Goal: Task Accomplishment & Management: Manage account settings

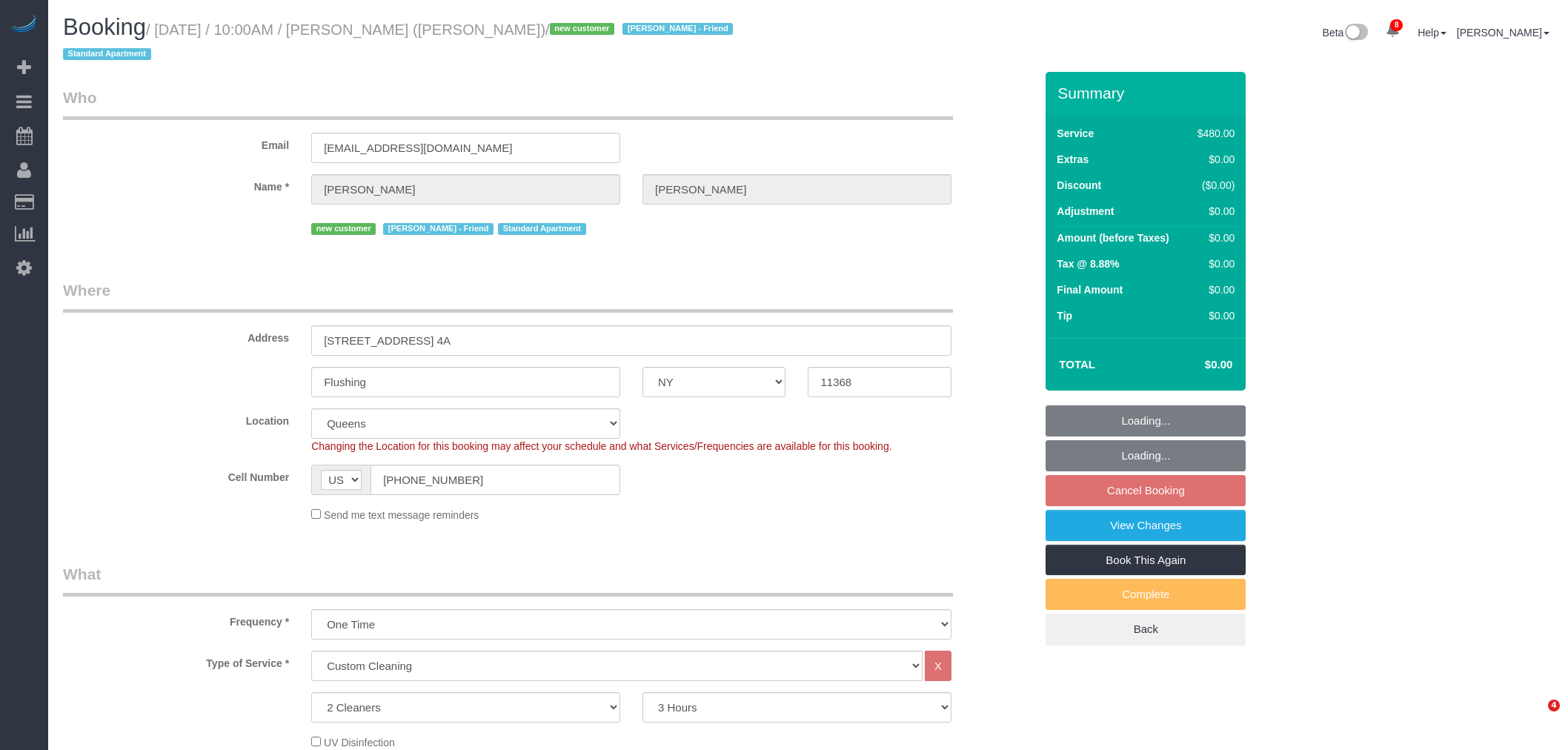
select select "NY"
select select "2"
select select "180"
select select "spot3"
select select "number:56"
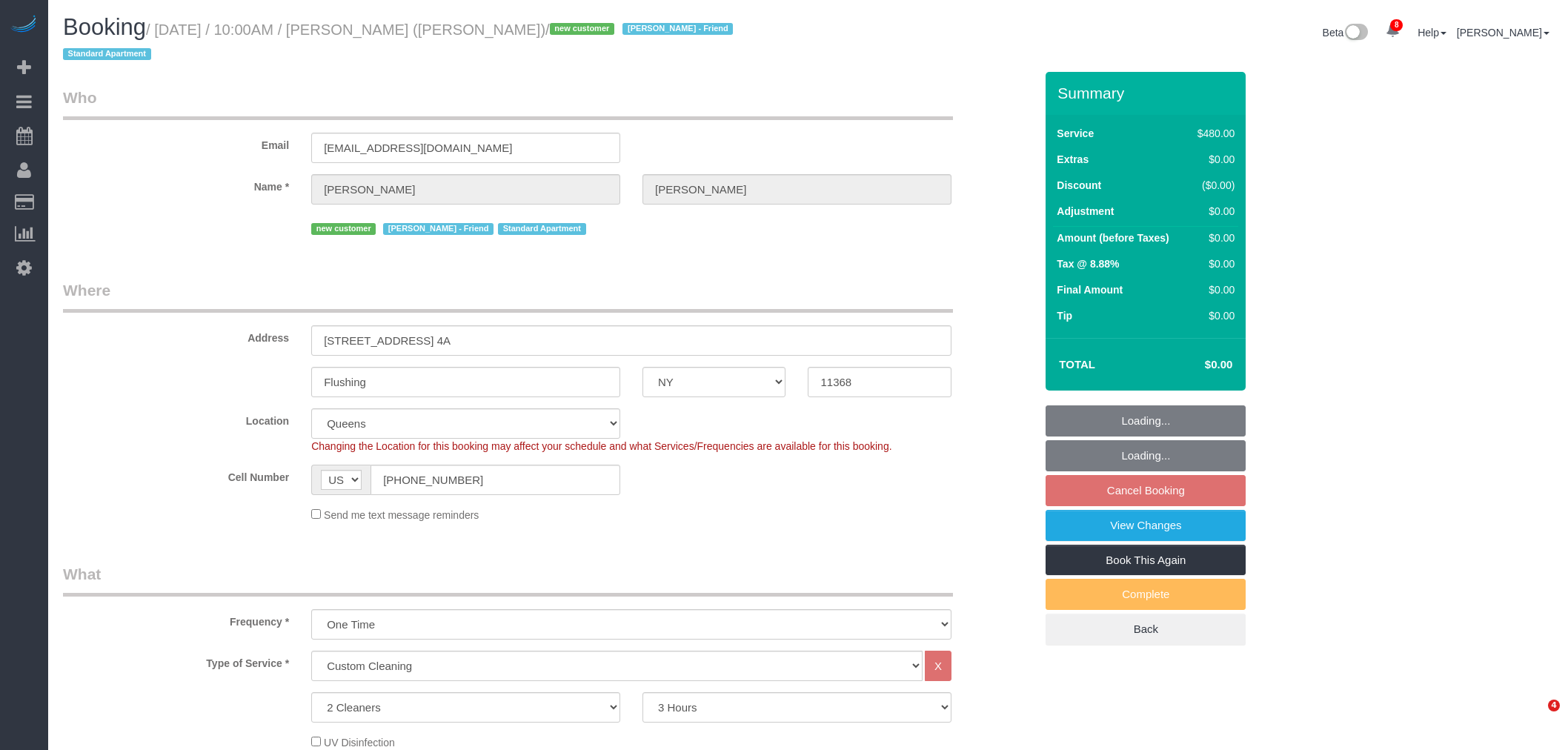
select select "number:77"
select select "number:15"
select select "number:5"
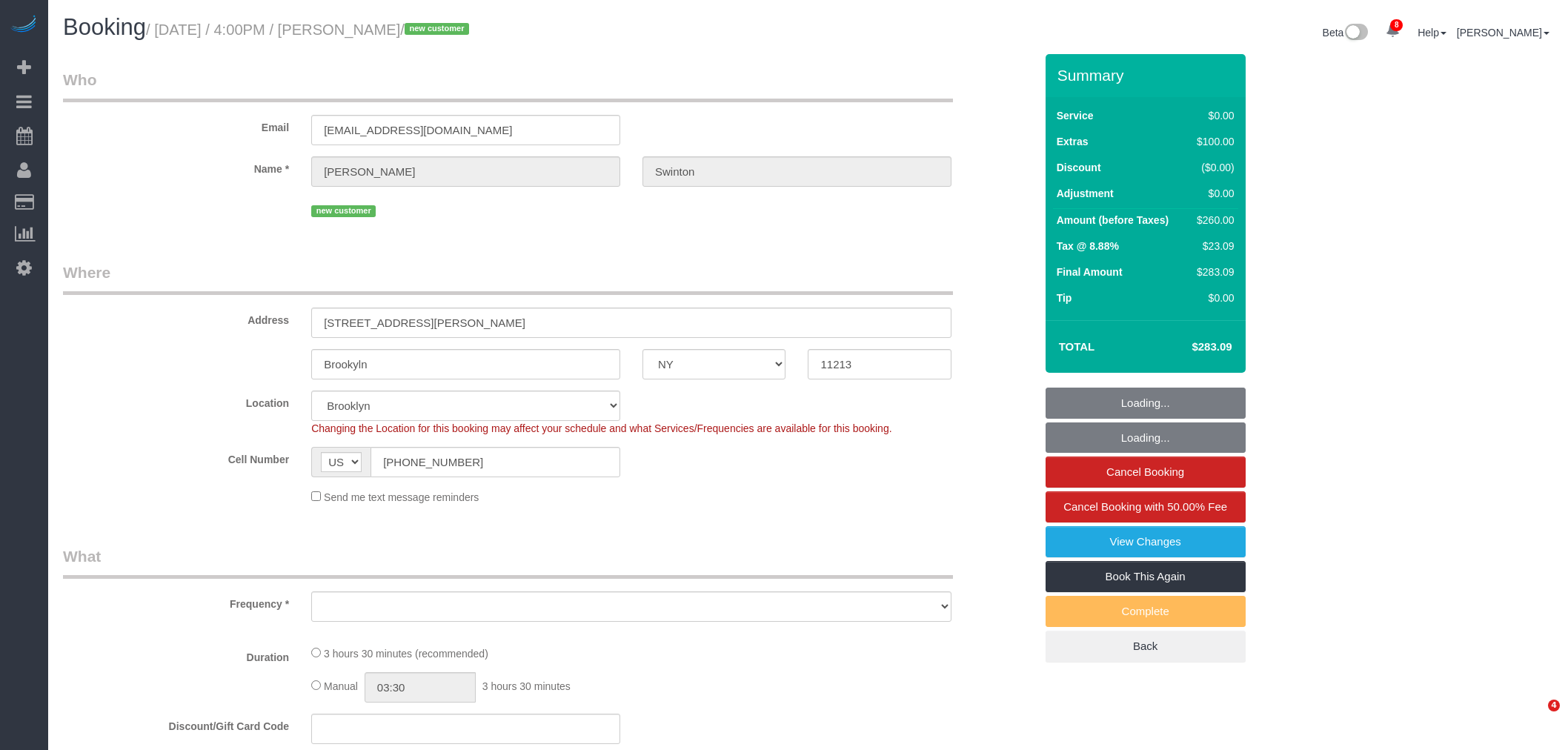
select select "NY"
select select "object:1320"
select select "string:stripe-pm_1S2xM94VGloSiKo7GE1AsdHx"
select select "1"
select select "spot1"
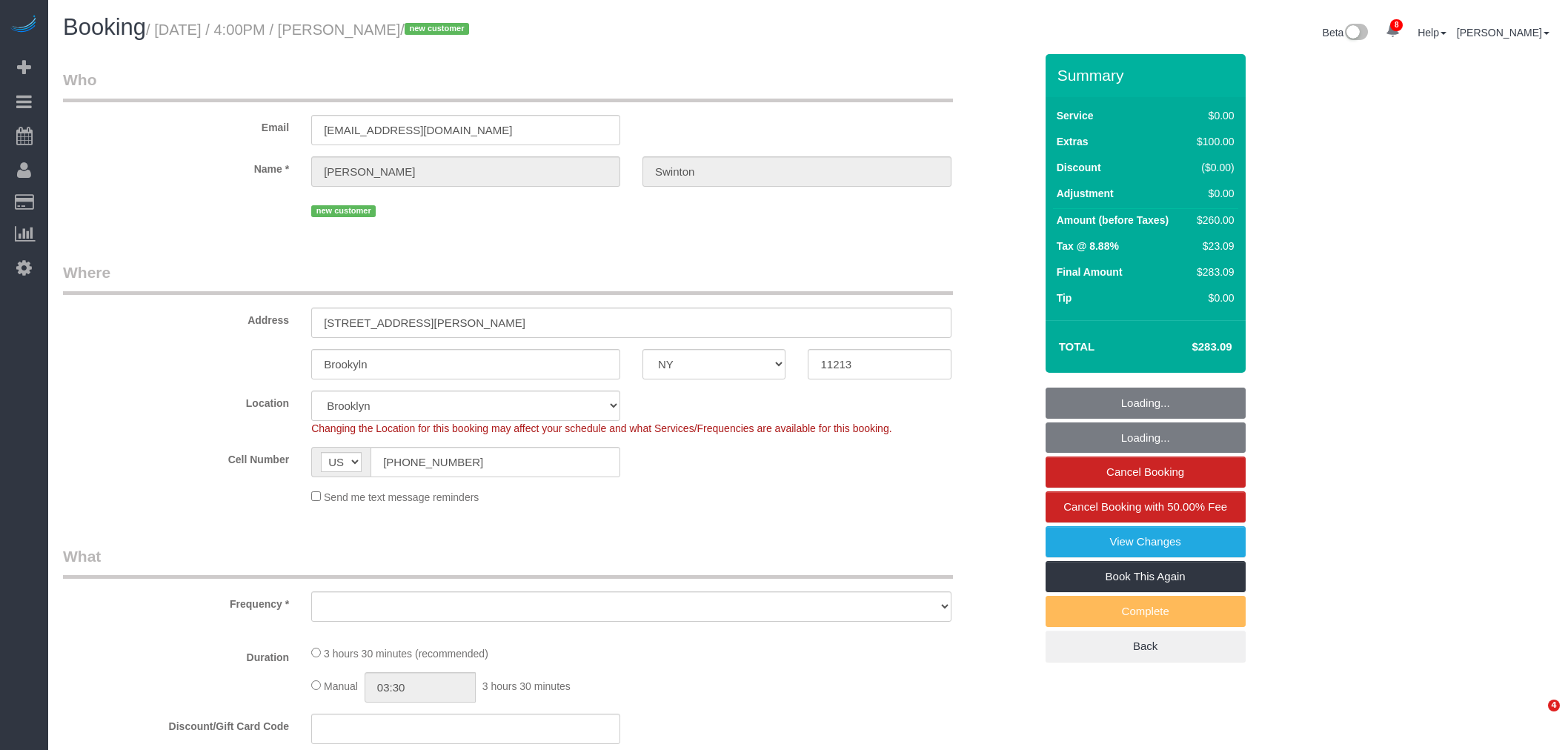
select select "number:89"
select select "number:90"
select select "number:15"
select select "number:5"
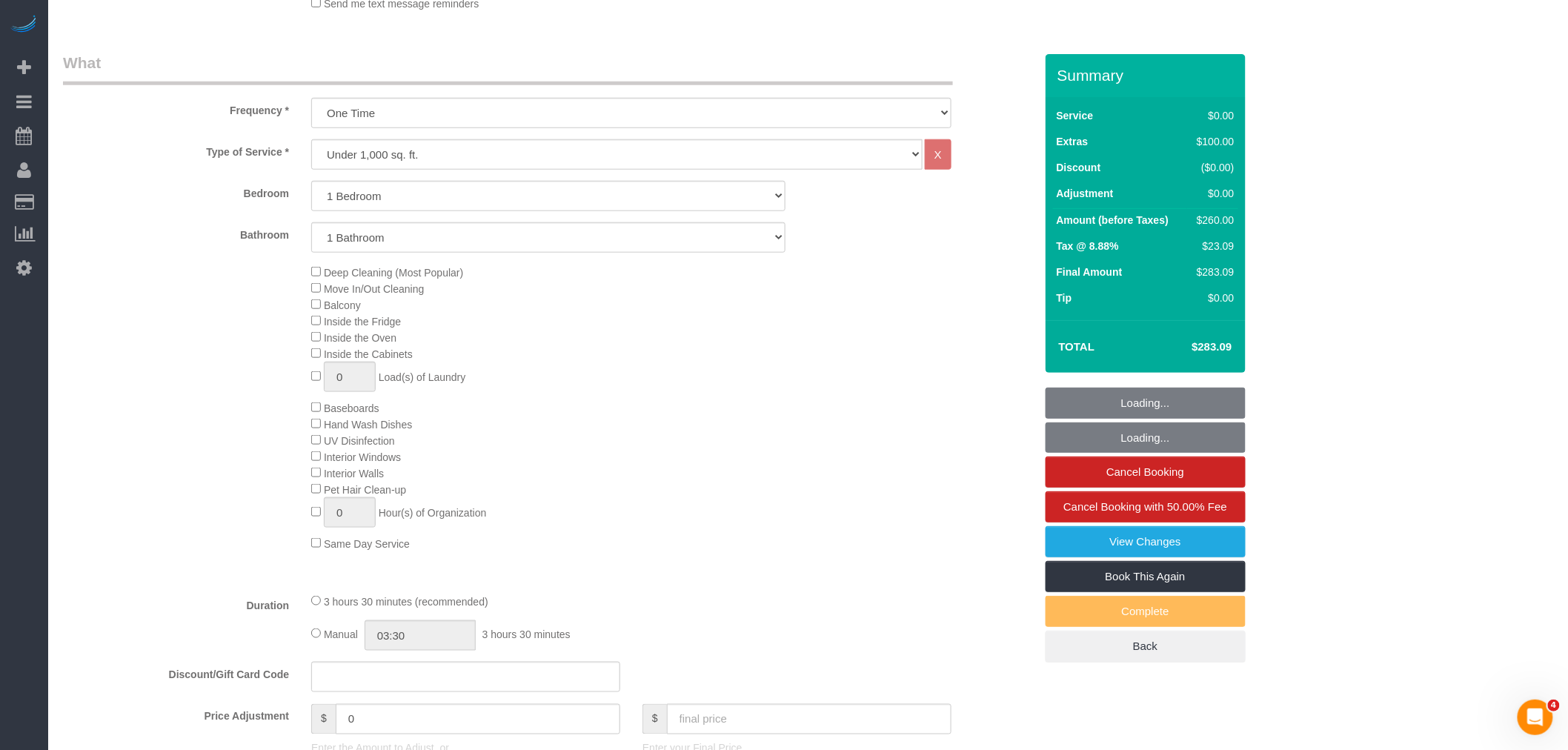
select select "1"
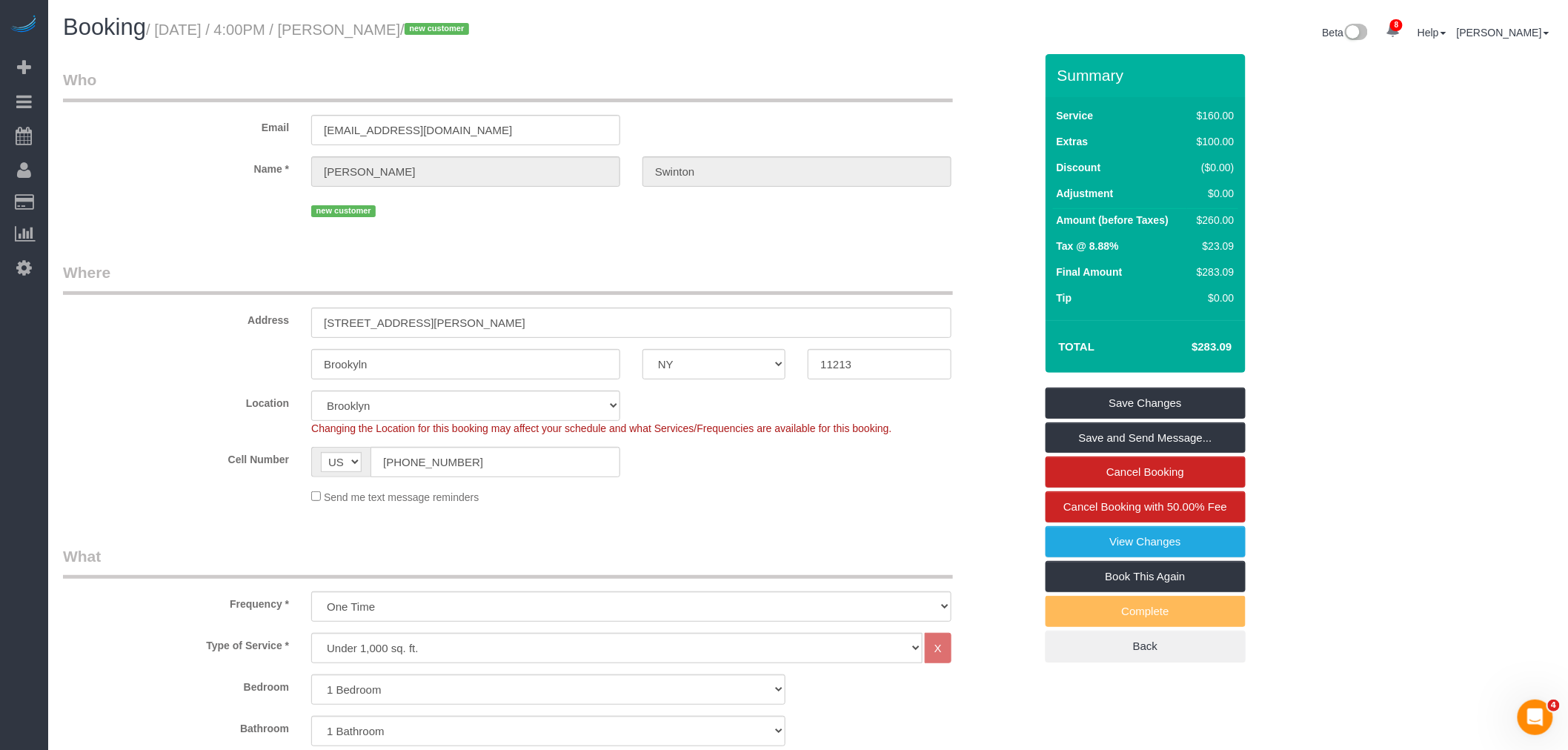
click at [838, 106] on div "Email sherylswinton5233@yahoo.com" at bounding box center [549, 107] width 994 height 76
click at [856, 86] on legend "Who" at bounding box center [507, 86] width 890 height 33
click at [760, 270] on legend "Where" at bounding box center [507, 278] width 890 height 33
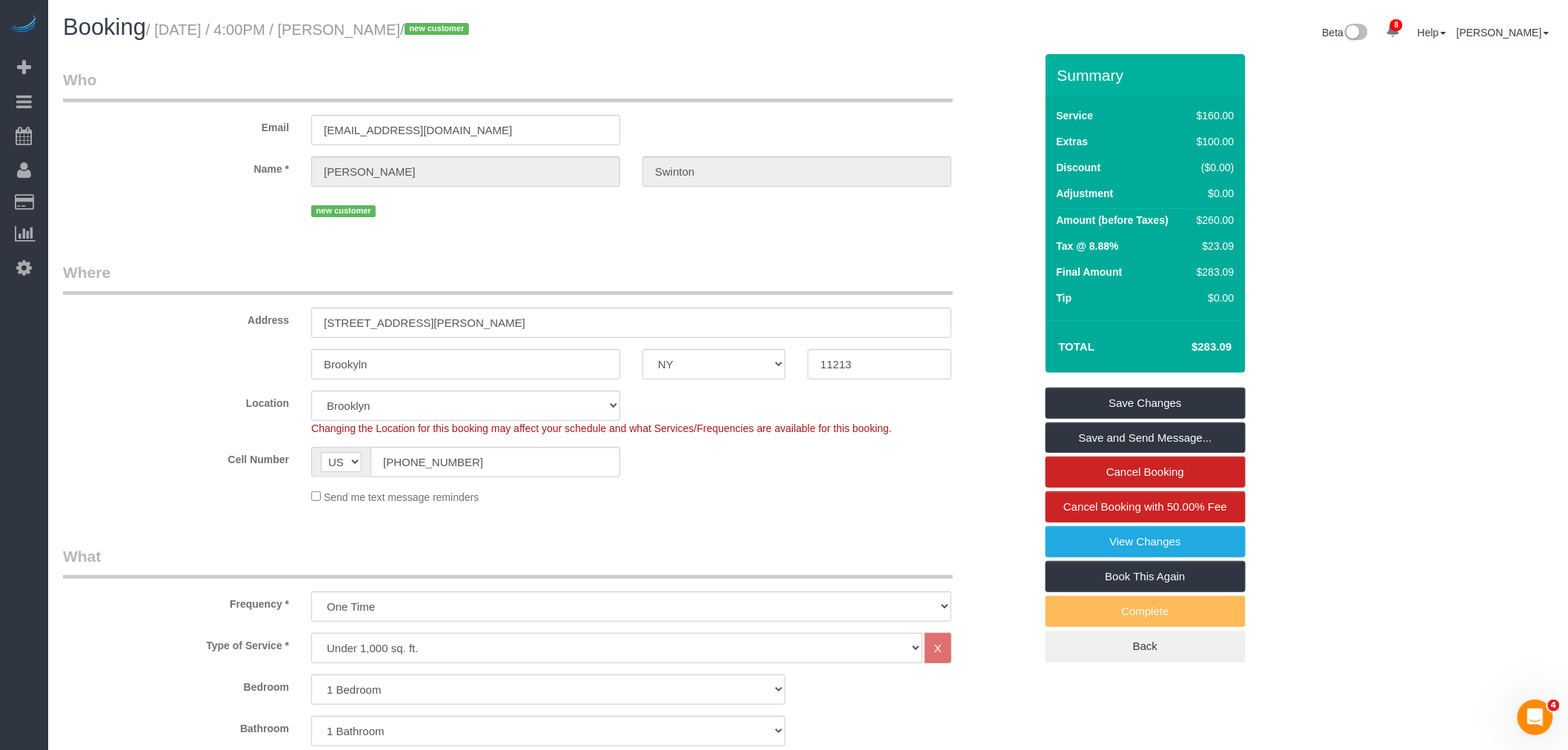
click at [753, 119] on div "Email sherylswinton5233@yahoo.com" at bounding box center [549, 107] width 994 height 76
click at [789, 305] on div "Address 1730 Carroll Street, E14" at bounding box center [549, 300] width 994 height 76
click at [722, 271] on legend "Where" at bounding box center [507, 278] width 890 height 33
click at [612, 107] on div "Email sherylswinton5233@yahoo.com" at bounding box center [549, 107] width 994 height 76
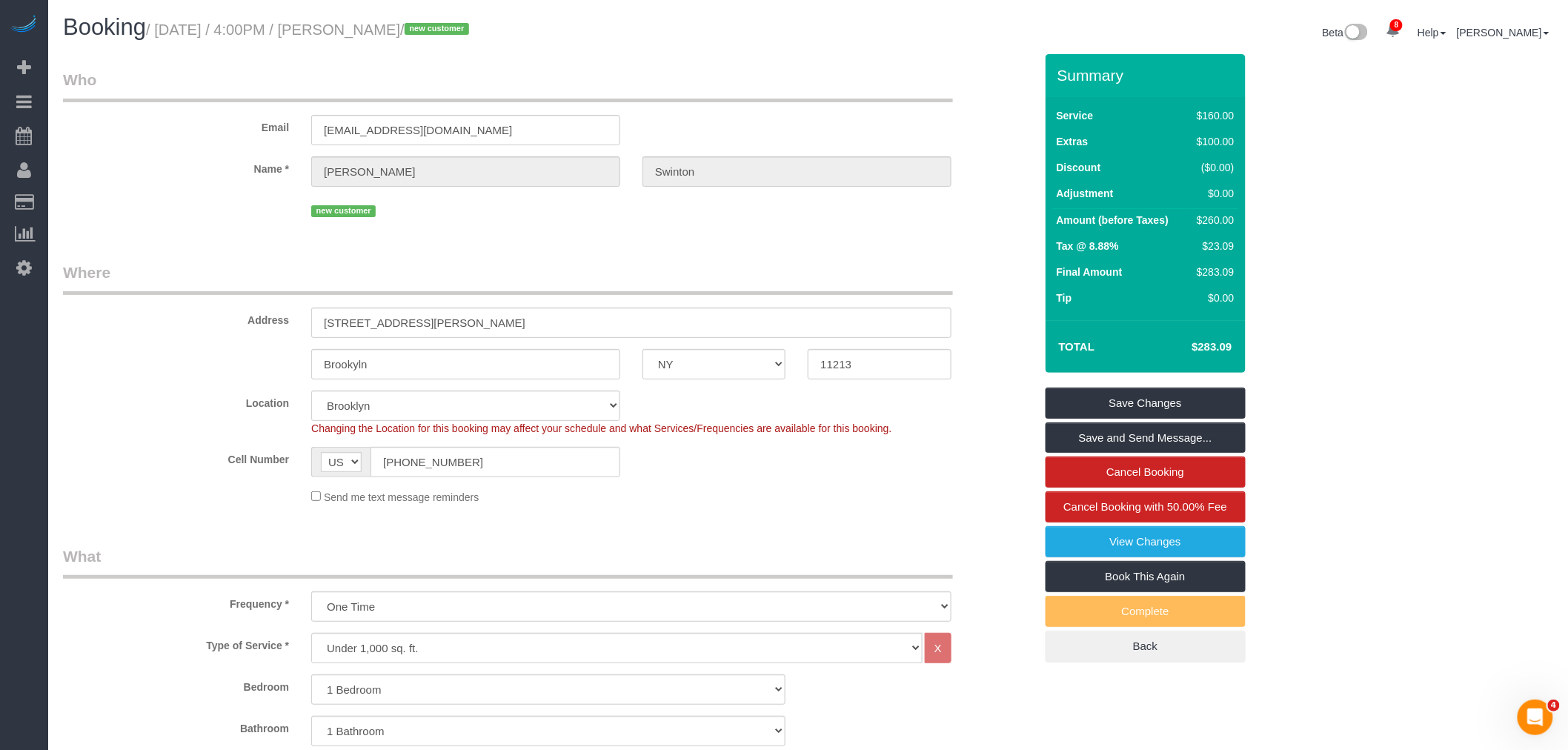
drag, startPoint x: 565, startPoint y: 80, endPoint x: 572, endPoint y: 86, distance: 9.2
click at [565, 80] on legend "Who" at bounding box center [507, 86] width 890 height 33
click at [786, 115] on div "Email sherylswinton5233@yahoo.com" at bounding box center [549, 107] width 994 height 76
click at [864, 123] on div "Email sherylswinton5233@yahoo.com" at bounding box center [549, 107] width 994 height 76
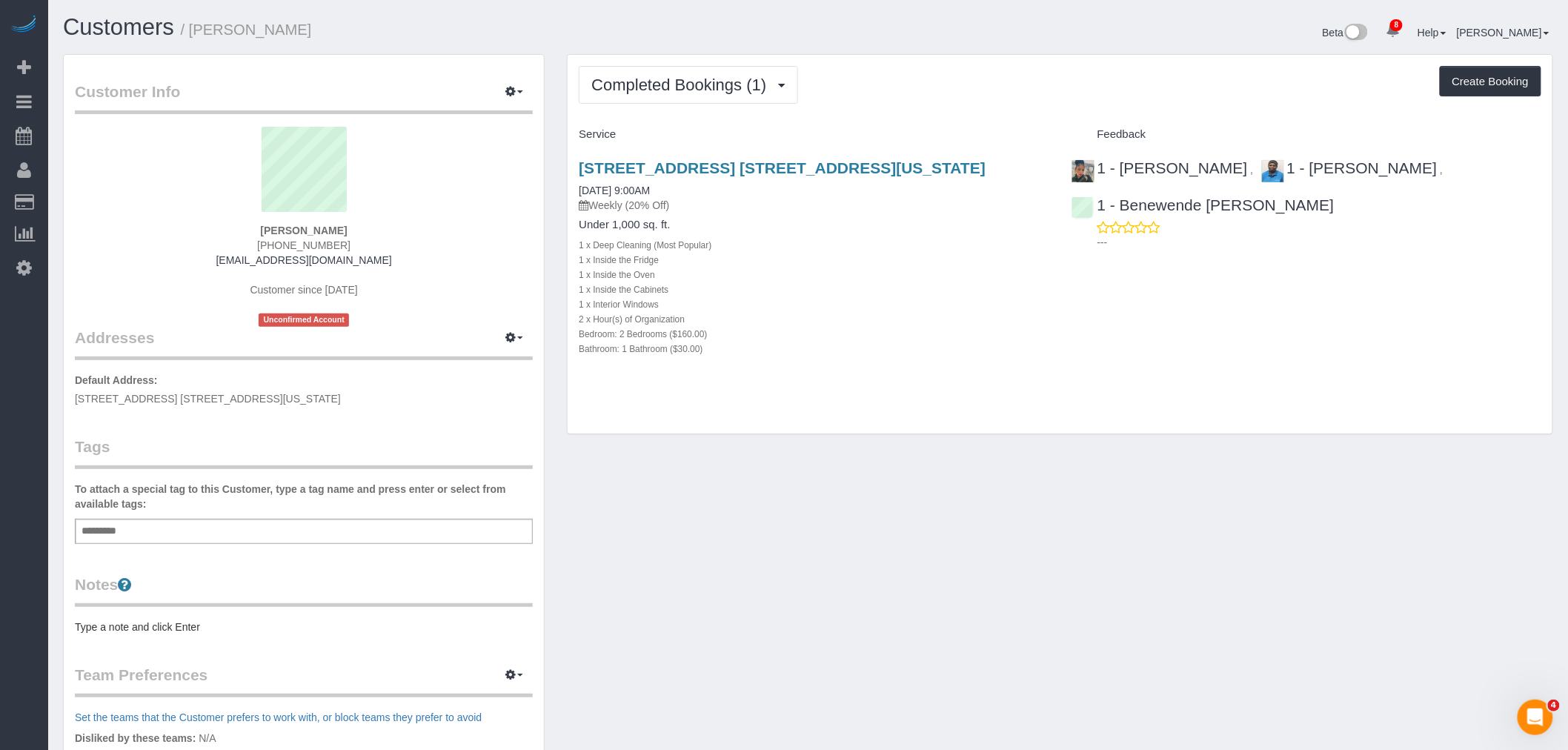
click at [1001, 115] on div "Completed Bookings (1) Completed Bookings (1) Upcoming Bookings (6) Cancelled B…" at bounding box center [1060, 244] width 985 height 380
click at [967, 91] on div "Completed Bookings (1) Completed Bookings (1) Upcoming Bookings (6) Cancelled B…" at bounding box center [1060, 85] width 962 height 38
click at [998, 38] on div "Beta 8 Your Notifications You have 0 alerts × You have 1 to charge for 08/30/20…" at bounding box center [1186, 34] width 756 height 39
click at [916, 34] on div "Beta 8 Your Notifications You have 0 alerts × You have 1 to charge for 08/30/20…" at bounding box center [1186, 34] width 756 height 39
click at [919, 41] on div "Beta 8 Your Notifications You have 0 alerts × You have 1 to charge for 08/30/20…" at bounding box center [1186, 34] width 756 height 39
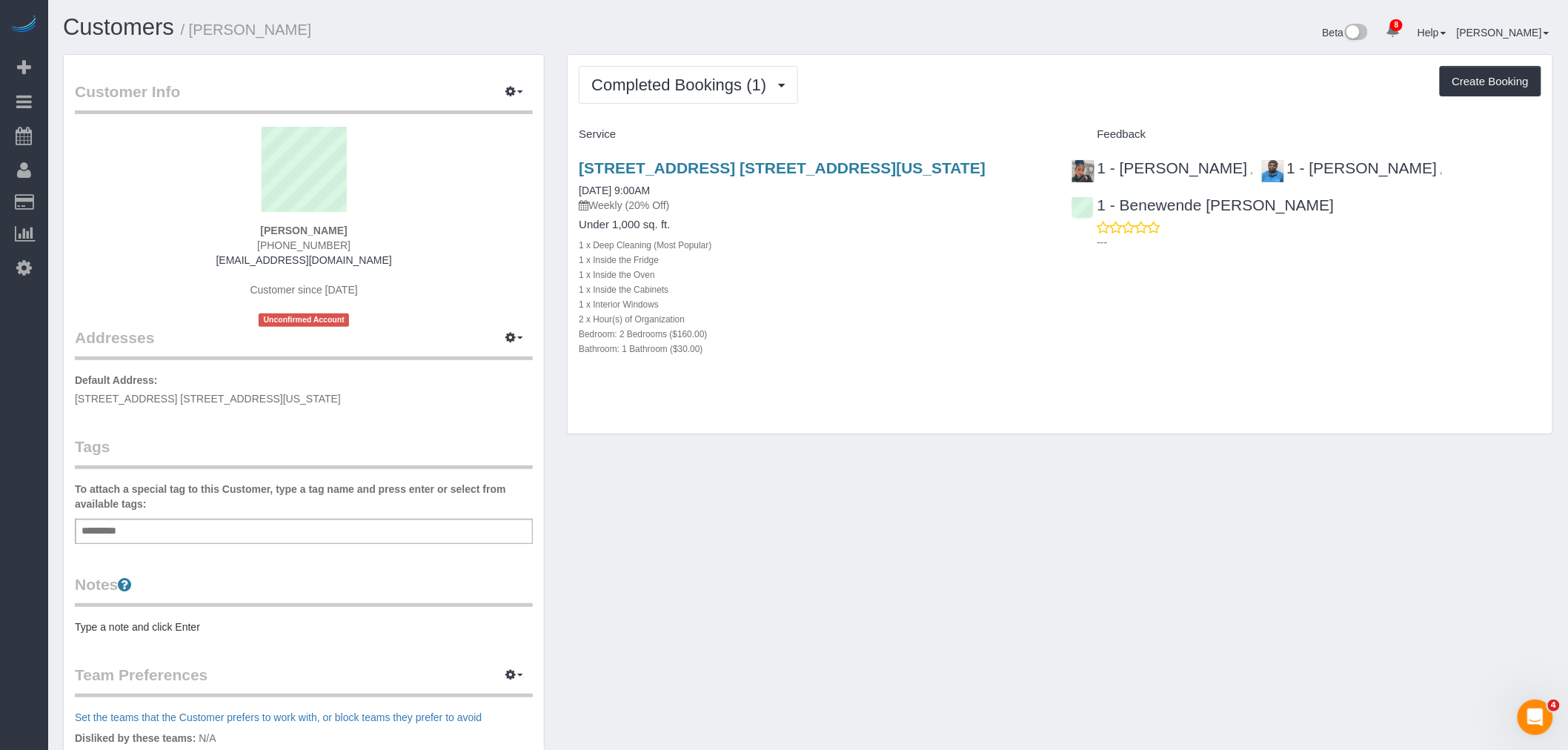
click at [941, 32] on div "Beta 8 Your Notifications You have 0 alerts × You have 1 to charge for 08/30/20…" at bounding box center [1186, 34] width 756 height 39
click at [983, 104] on div "Completed Bookings (1) Completed Bookings (1) Upcoming Bookings (6) Cancelled B…" at bounding box center [1060, 85] width 962 height 38
click at [1033, 83] on div "Completed Bookings (1) Completed Bookings (1) Upcoming Bookings (6) Cancelled B…" at bounding box center [1060, 85] width 962 height 38
click at [1040, 46] on div "Beta 8 Your Notifications You have 0 alerts × You have 1 to charge for 08/30/20…" at bounding box center [1186, 34] width 756 height 39
click at [1019, 50] on div "Beta 8 Your Notifications You have 0 alerts × You have 1 to charge for 08/30/20…" at bounding box center [1186, 34] width 756 height 39
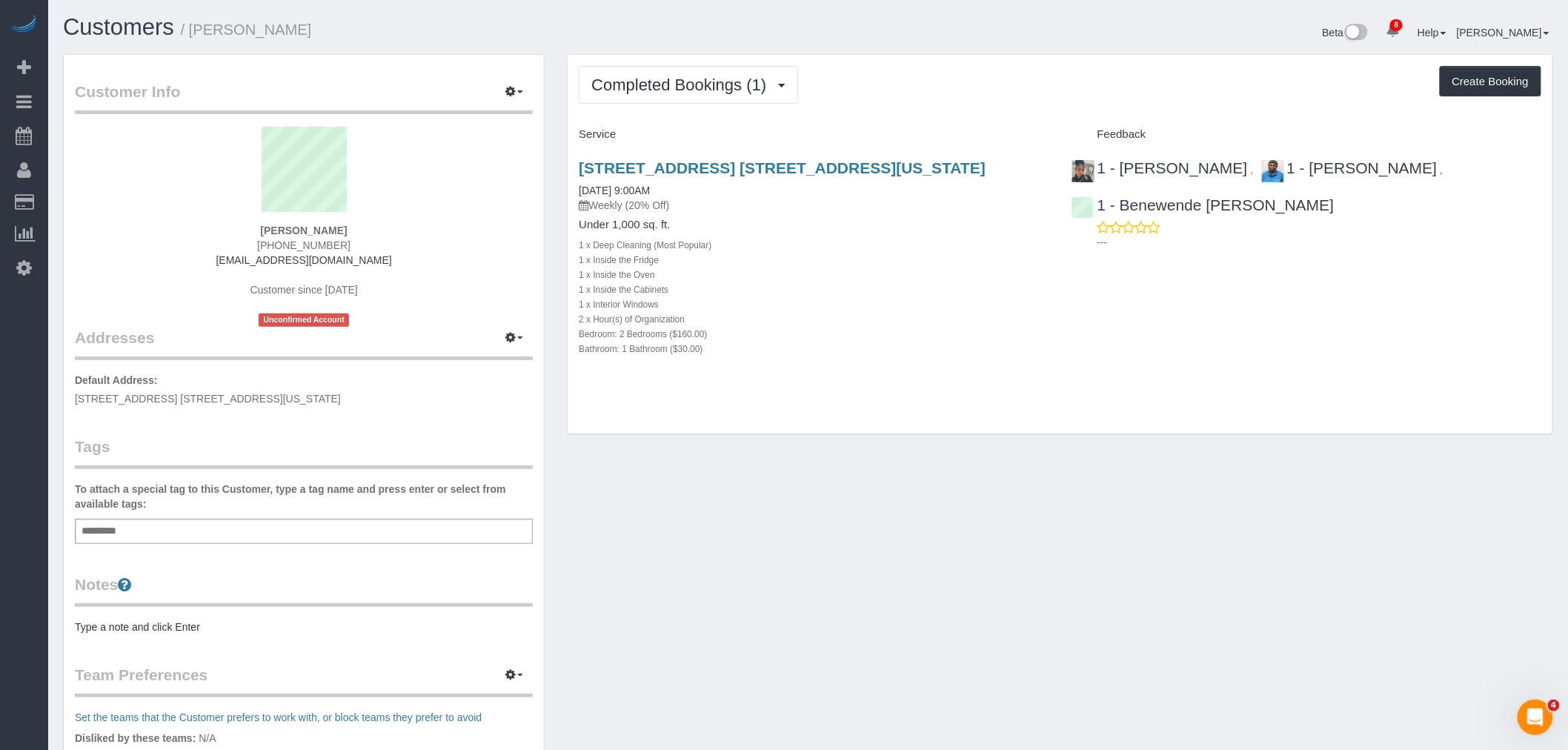
click at [1033, 54] on div "Completed Bookings (1) Completed Bookings (1) Upcoming Bookings (6) Cancelled B…" at bounding box center [1060, 244] width 986 height 381
click at [1048, 40] on div "Beta 8 Your Notifications You have 0 alerts × You have 1 to charge for 08/30/20…" at bounding box center [1186, 34] width 756 height 39
click at [1084, 501] on div "Customer Info Edit Contact Info Send Message Email Preferences Special Sales Ta…" at bounding box center [808, 543] width 1513 height 979
drag, startPoint x: 238, startPoint y: 228, endPoint x: 388, endPoint y: 226, distance: 150.0
click at [388, 226] on div "Daniele Menache (917) 282-2951 dmenache@gmail.com Customer since 2025 Unconfirm…" at bounding box center [304, 226] width 458 height 200
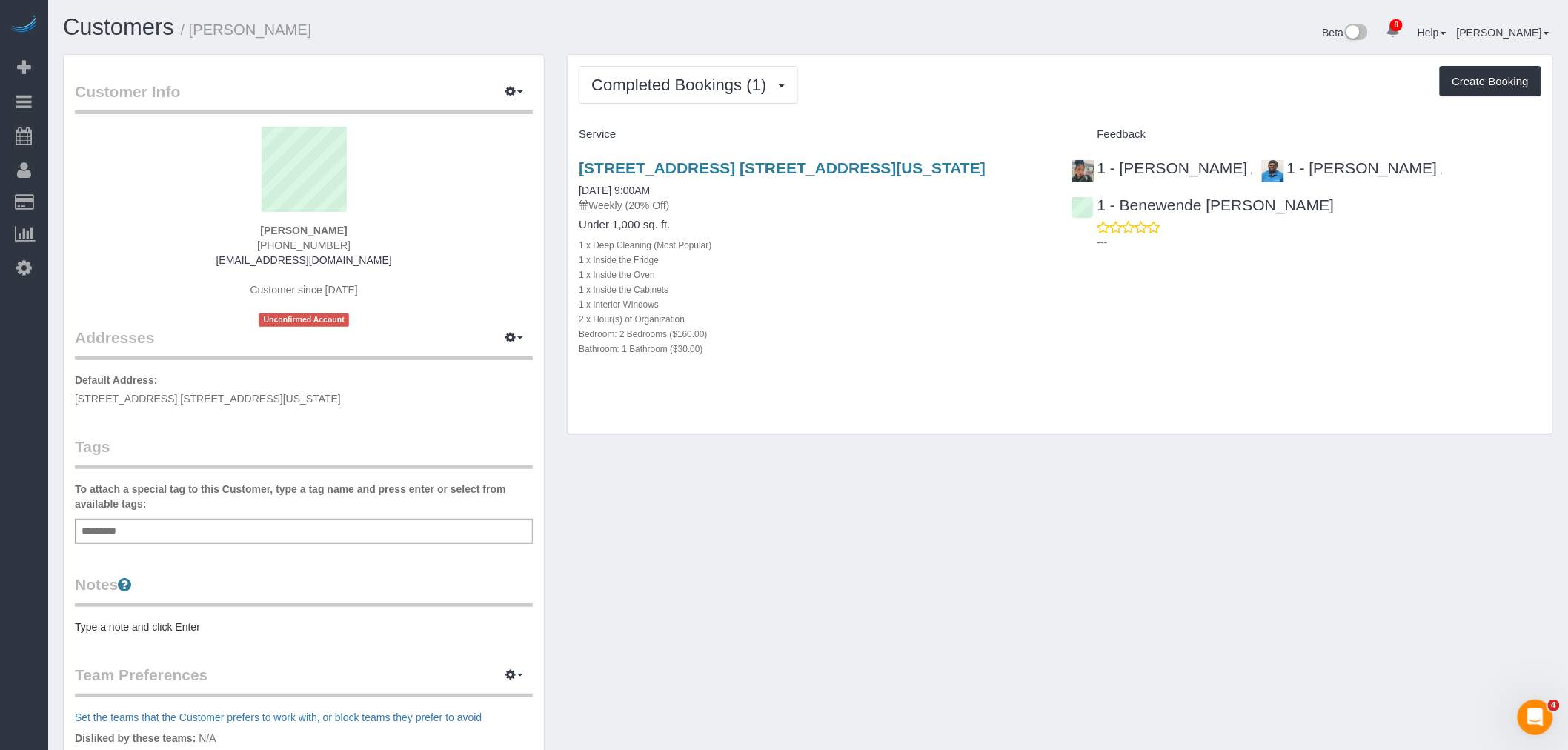
copy strong "Daniele Menache"
click at [990, 94] on div "Completed Bookings (1) Completed Bookings (1) Upcoming Bookings (6) Cancelled B…" at bounding box center [1060, 85] width 962 height 38
click at [916, 63] on div "Completed Bookings (1) Completed Bookings (1) Upcoming Bookings (6) Cancelled B…" at bounding box center [1060, 244] width 985 height 380
click at [922, 166] on link "400 East 58th Street, Apt. 15c, New York, NY 10022" at bounding box center [782, 168] width 407 height 17
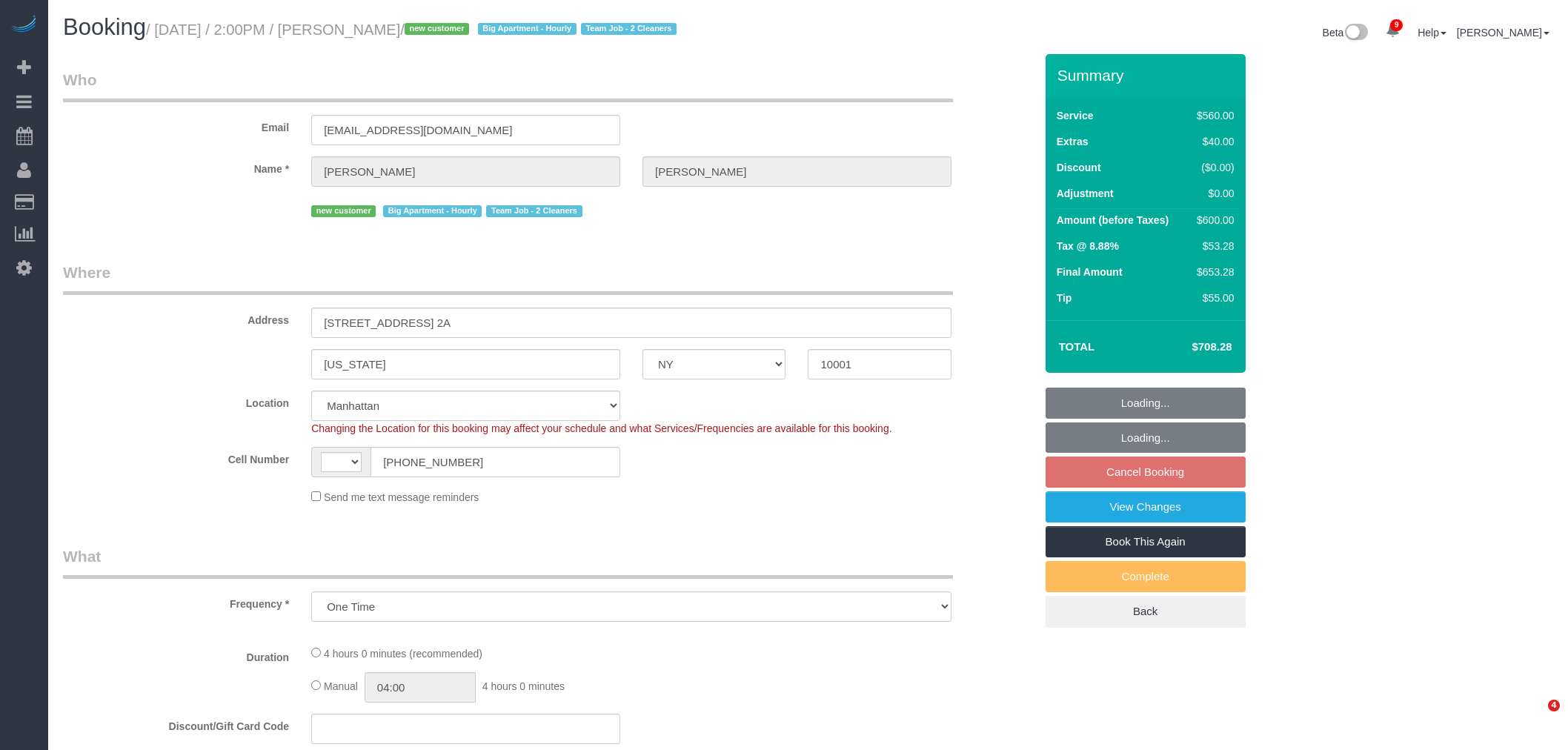
select select "NY"
select select "string:US"
select select "number:57"
select select "number:74"
select select "number:15"
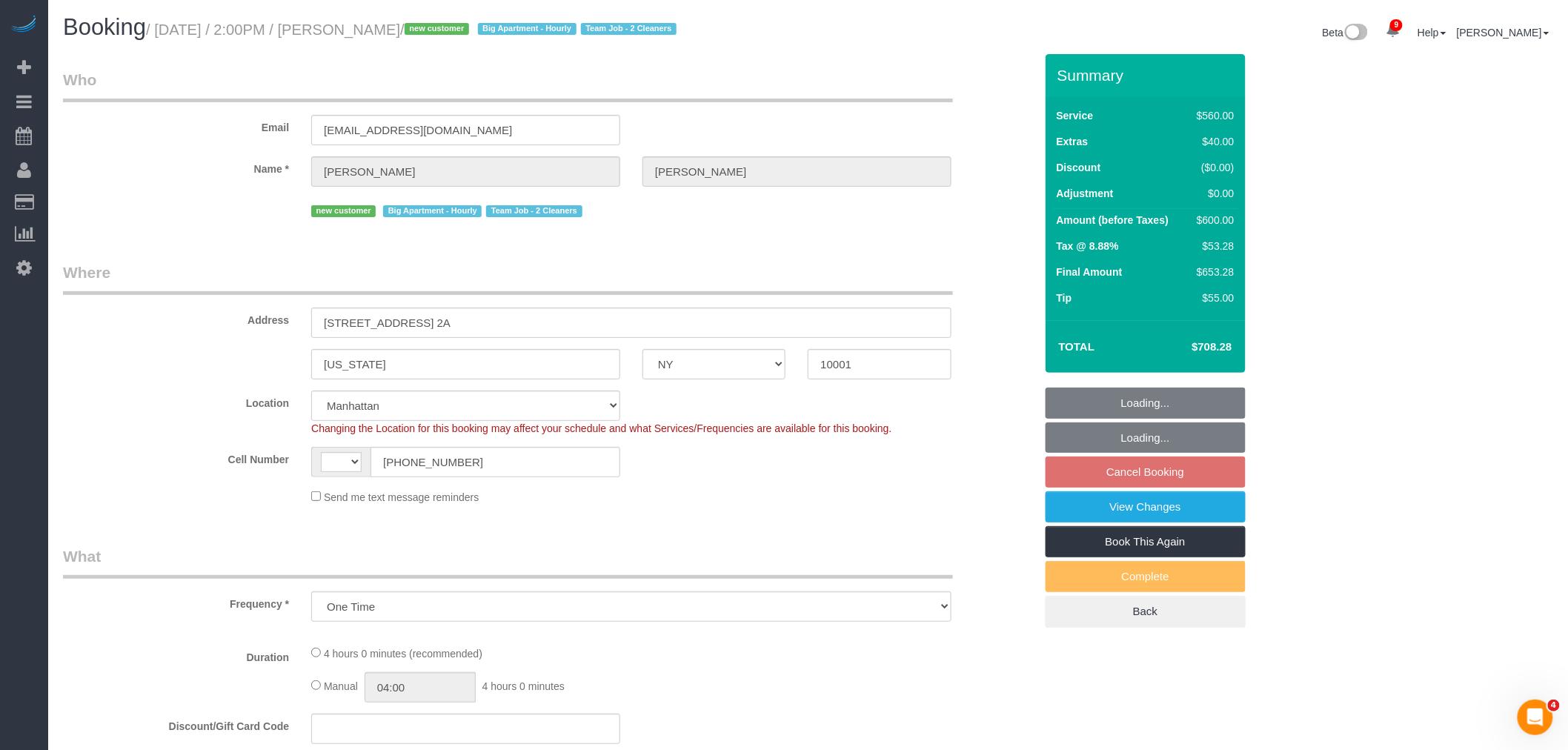
select select "number:6"
select select "object:864"
select select "210"
select select "spot1"
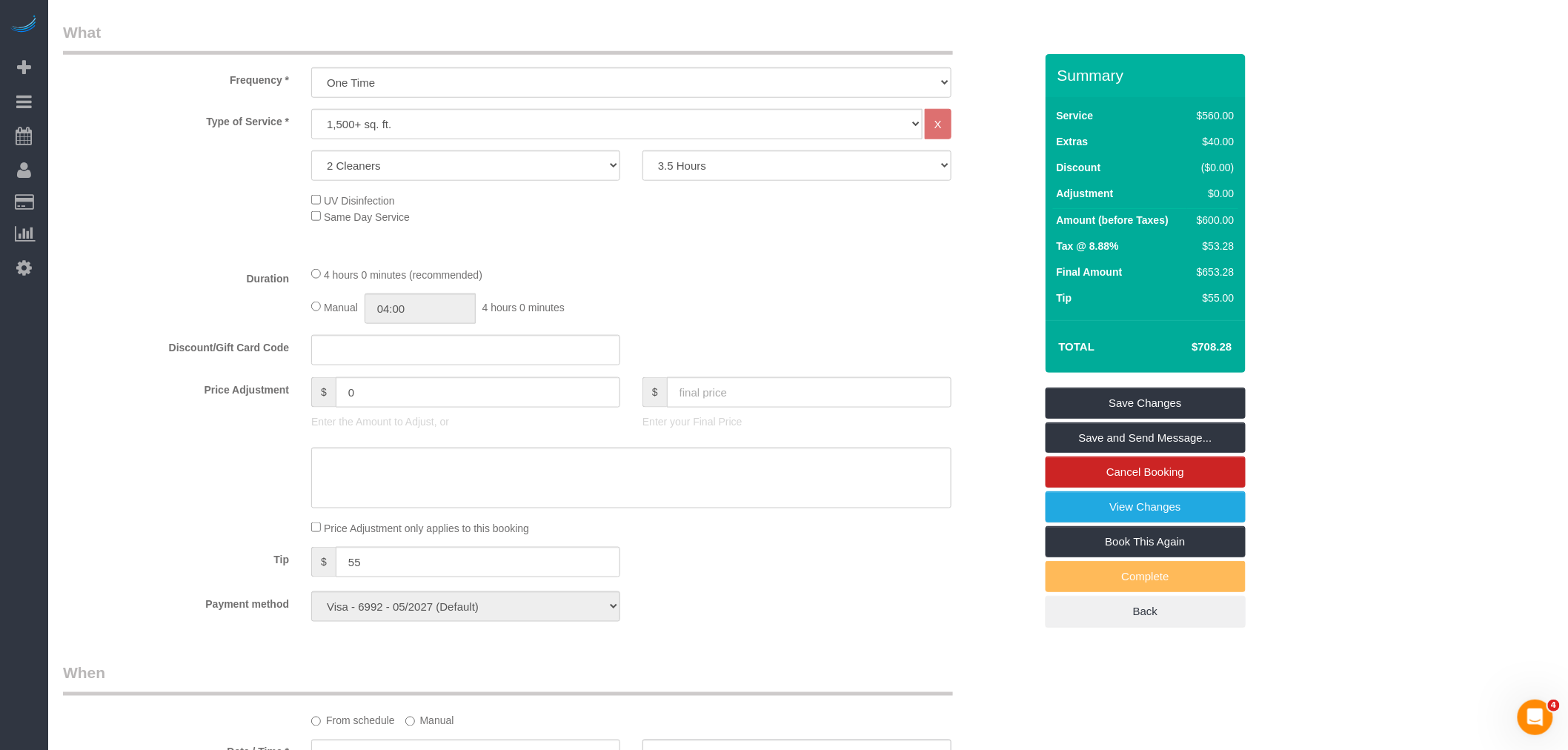
scroll to position [325, 0]
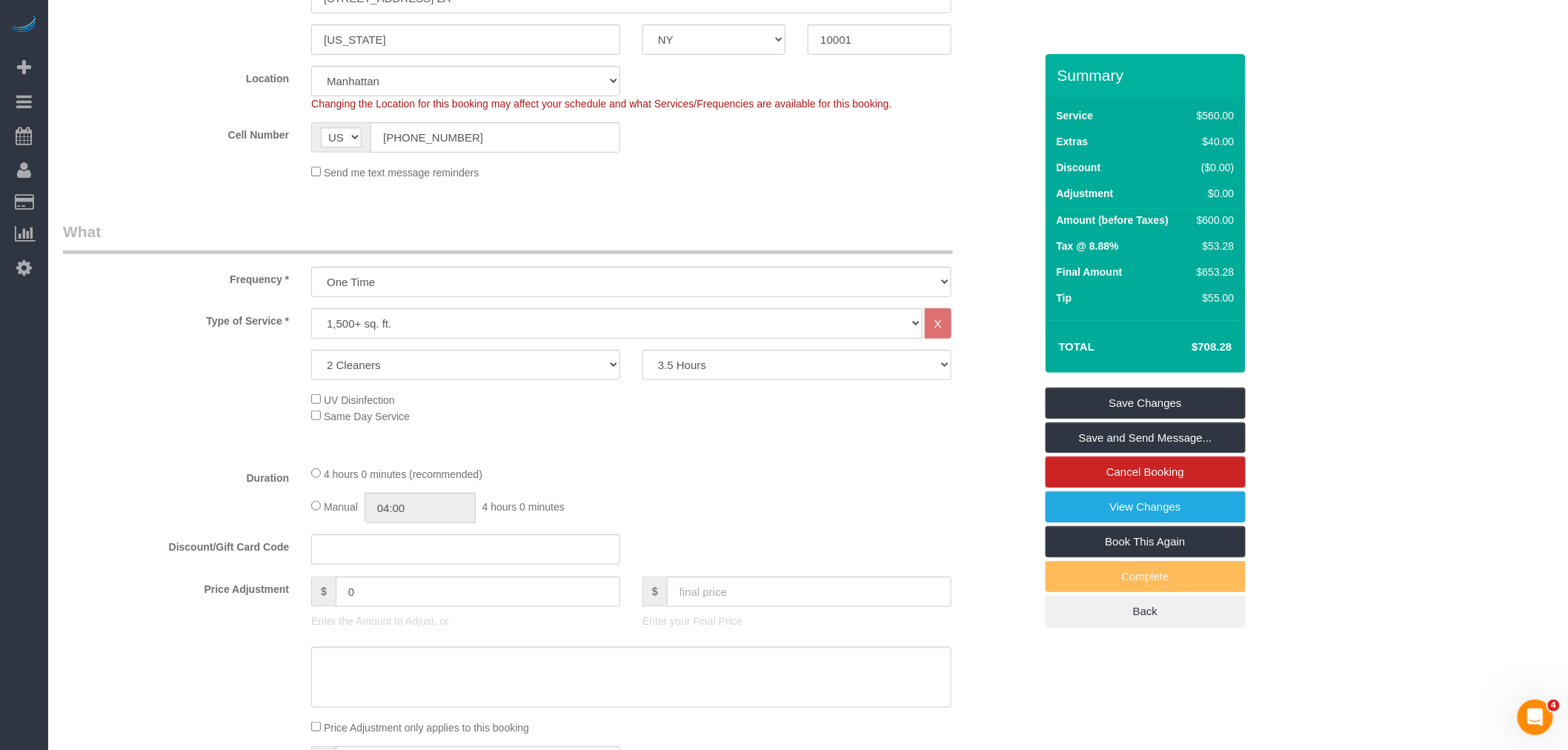
click at [900, 176] on div "Send me text message reminders" at bounding box center [631, 172] width 663 height 16
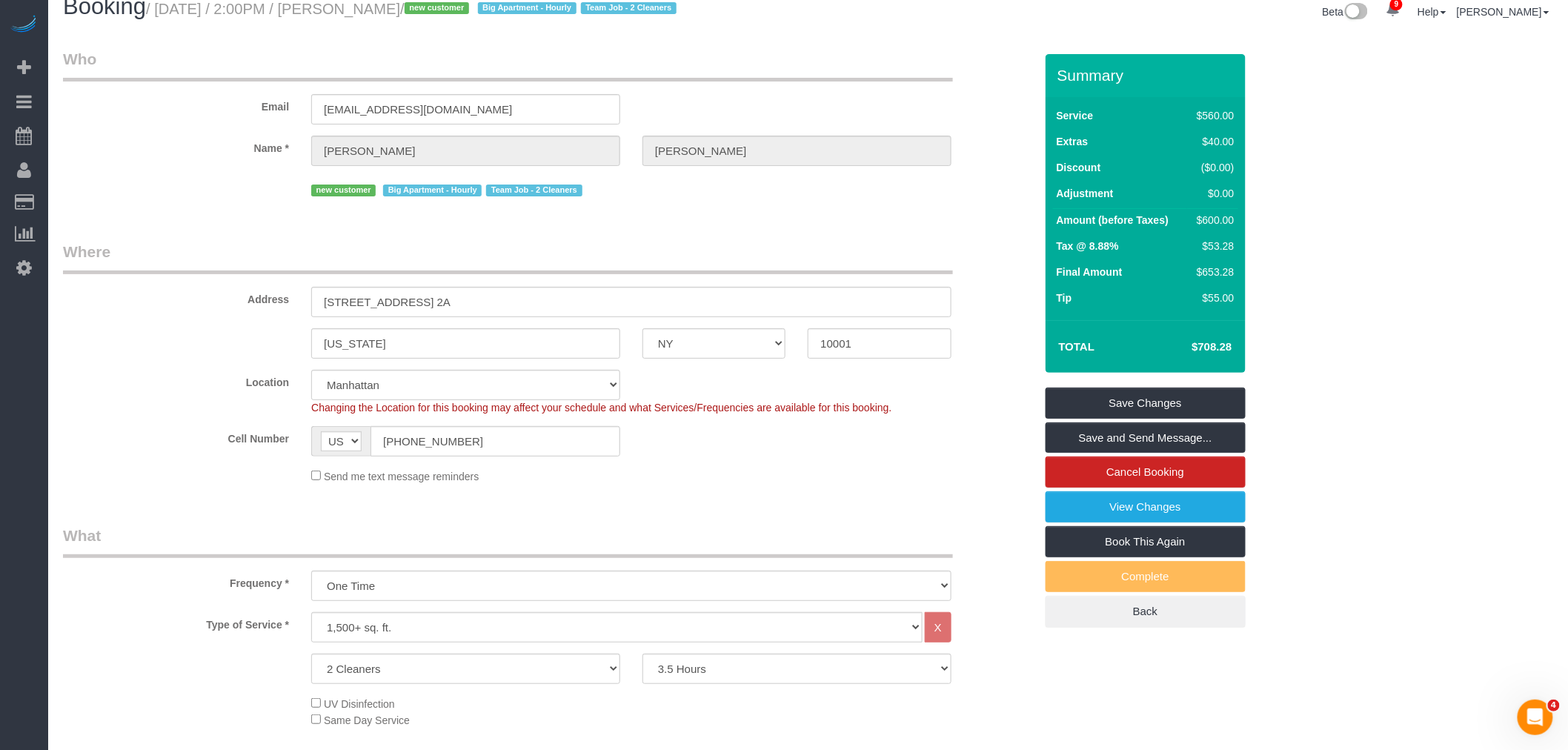
scroll to position [0, 0]
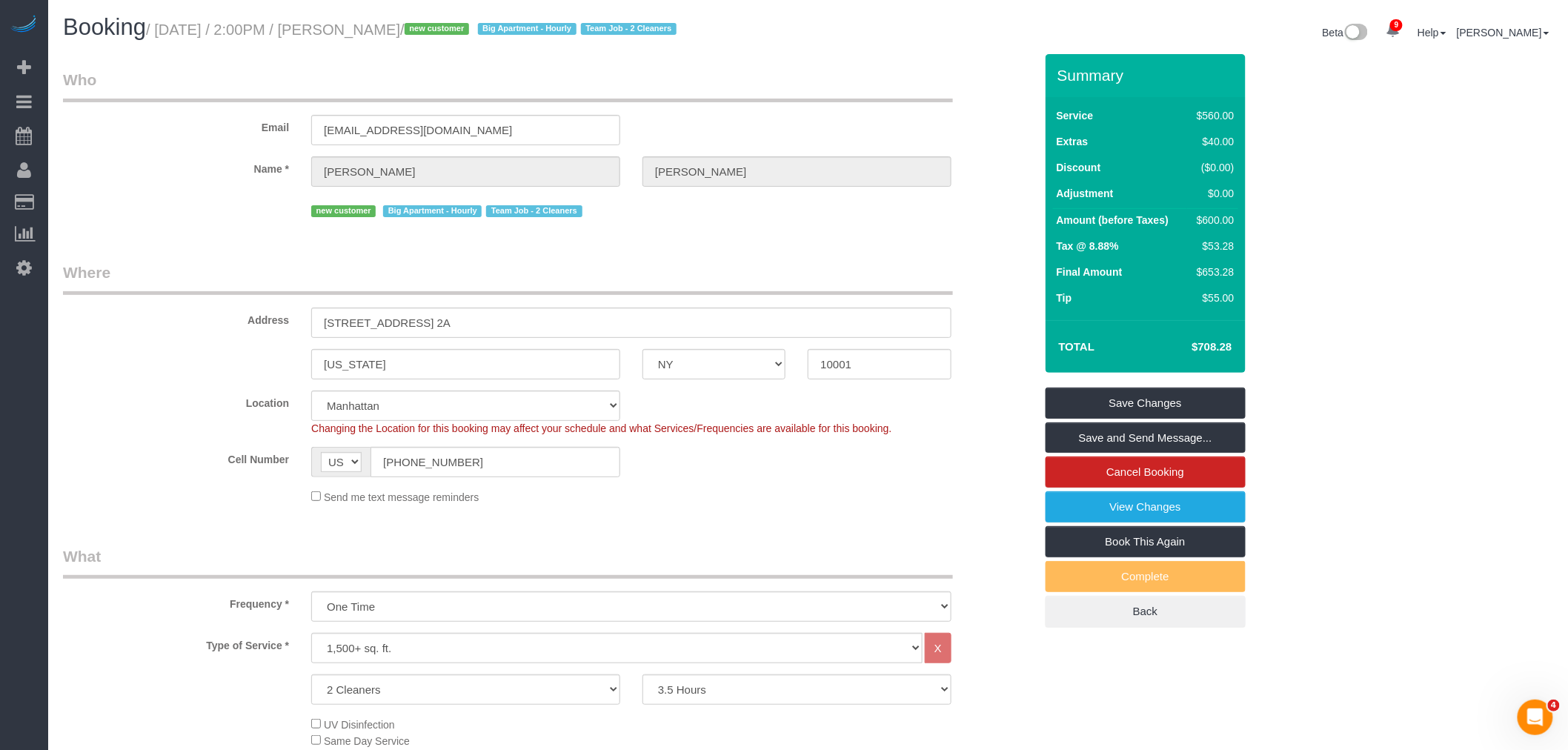
click at [830, 102] on div "Email manager@soorihighlineny.com" at bounding box center [549, 107] width 994 height 76
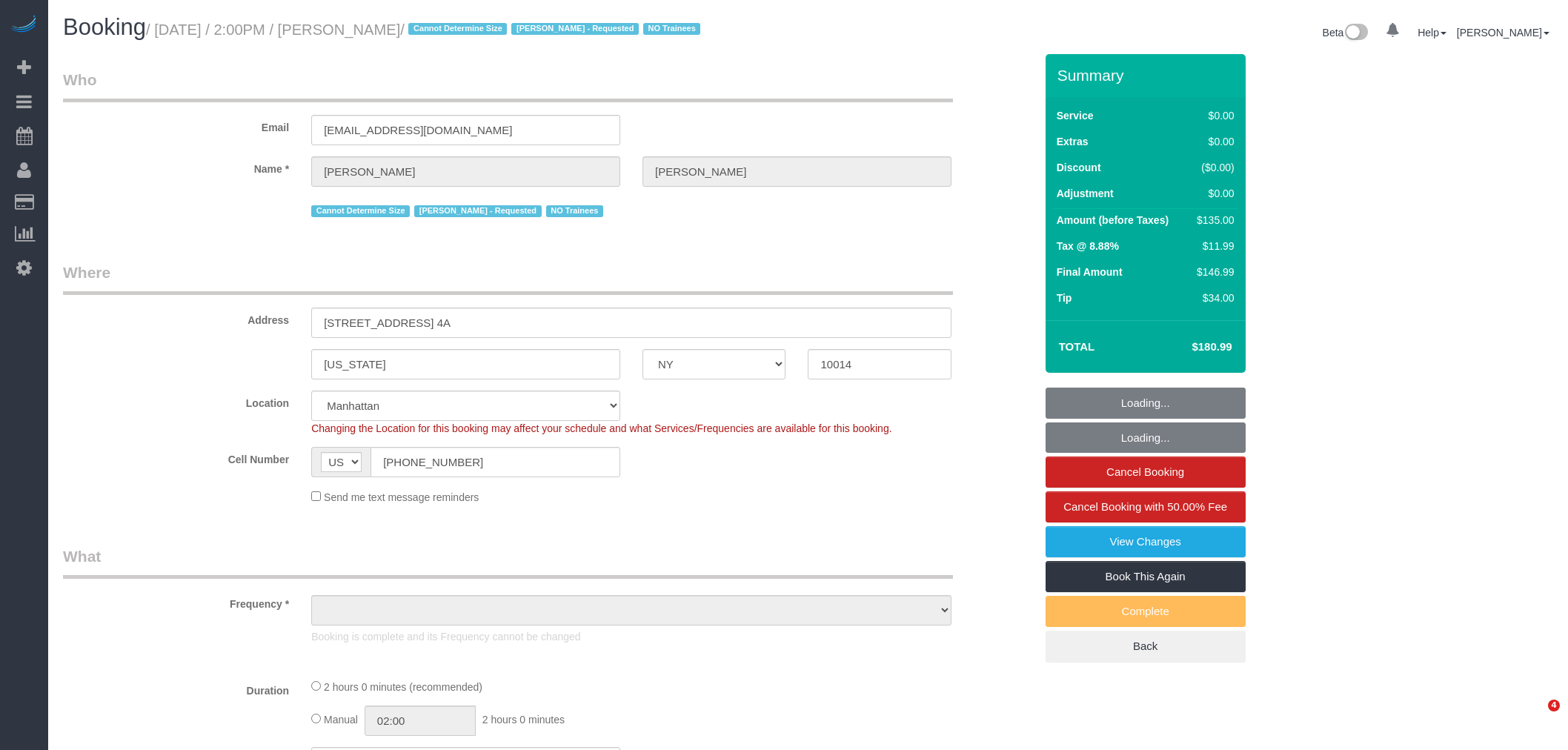
select select "NY"
select select "string:stripe-pm_1S0MpW4VGloSiKo7ykkyT5lm"
select select "object:724"
select select "1"
select select "spot1"
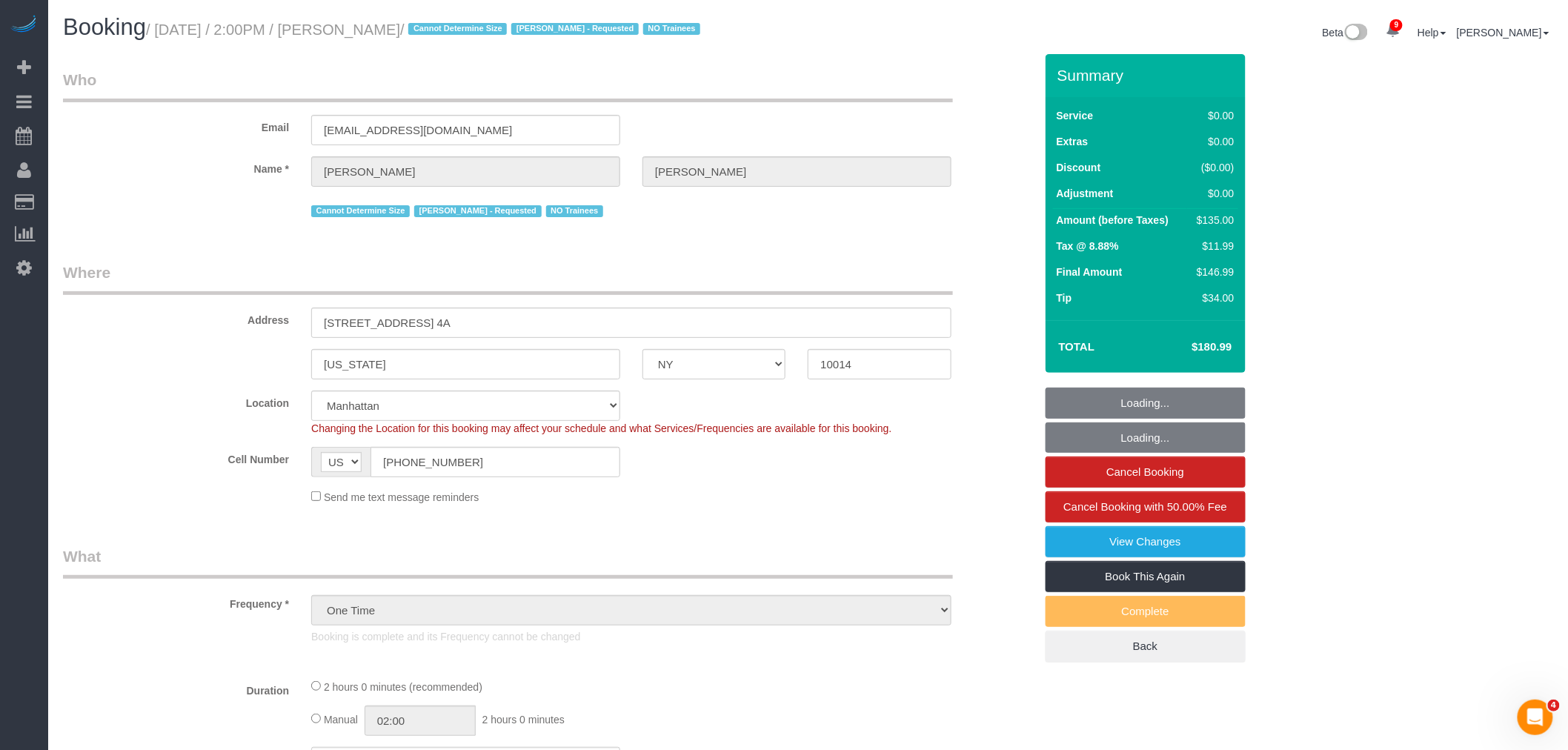
select select "number:89"
select select "number:90"
select select "number:15"
select select "number:5"
select select "object:1383"
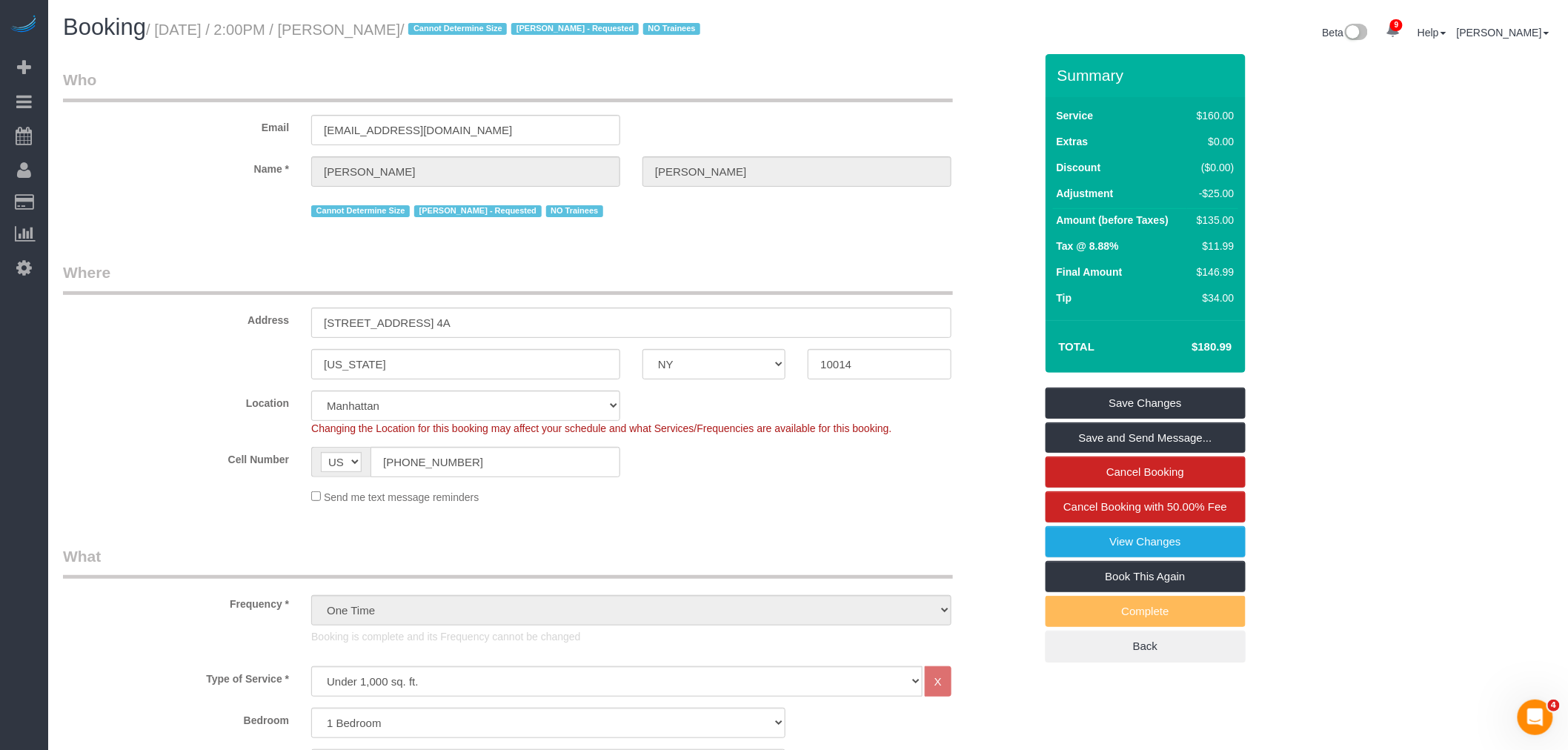
click at [355, 27] on small "/ August 28, 2025 / 2:00PM / Jill Schweitzer / Cannot Determine Size Marlenyn R…" at bounding box center [425, 30] width 558 height 16
click at [408, 28] on small "/ August 28, 2025 / 2:00PM / Jill Schweitzer / Cannot Determine Size Marlenyn R…" at bounding box center [425, 30] width 558 height 16
copy small "Jill Schweitzer"
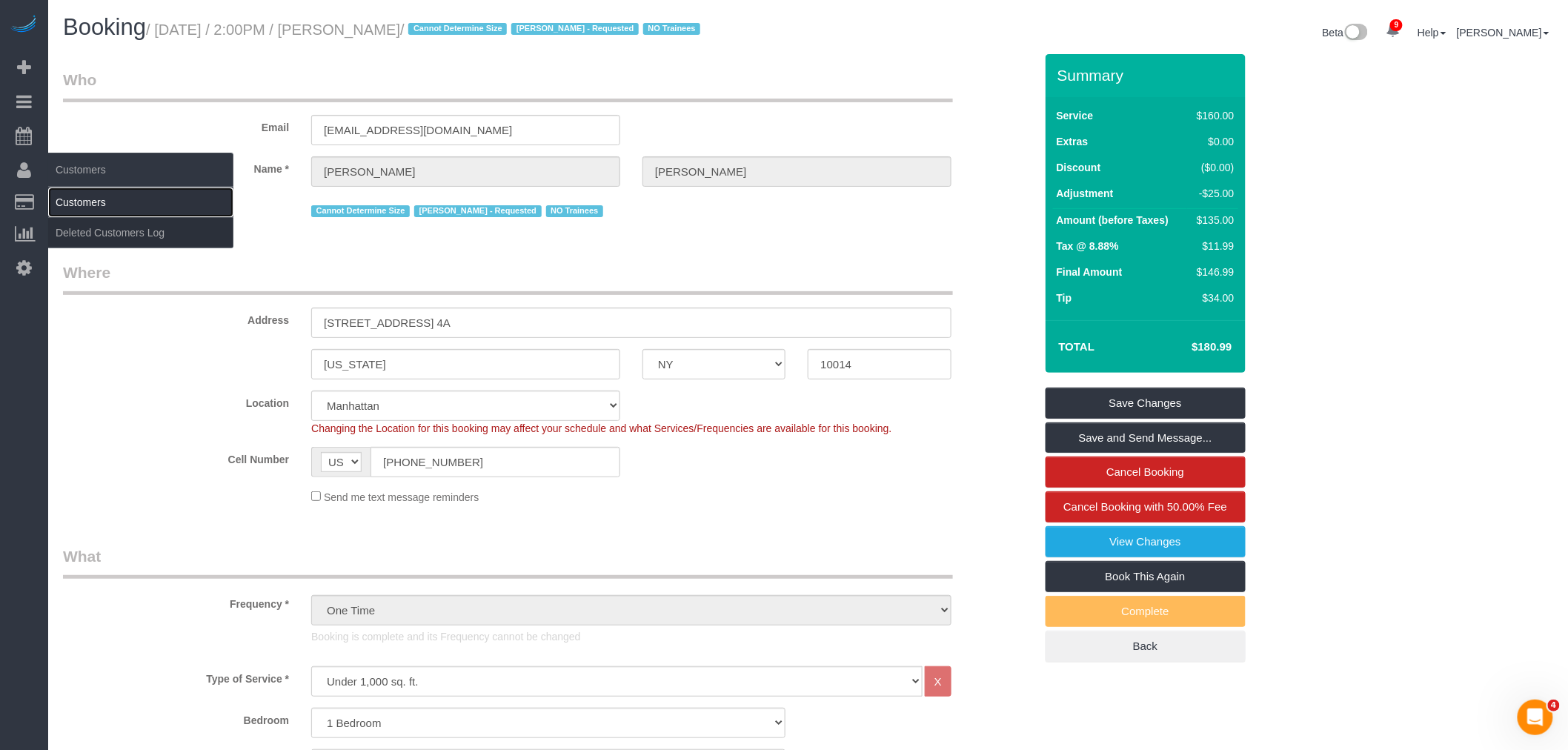
click at [113, 199] on link "Customers" at bounding box center [140, 202] width 185 height 30
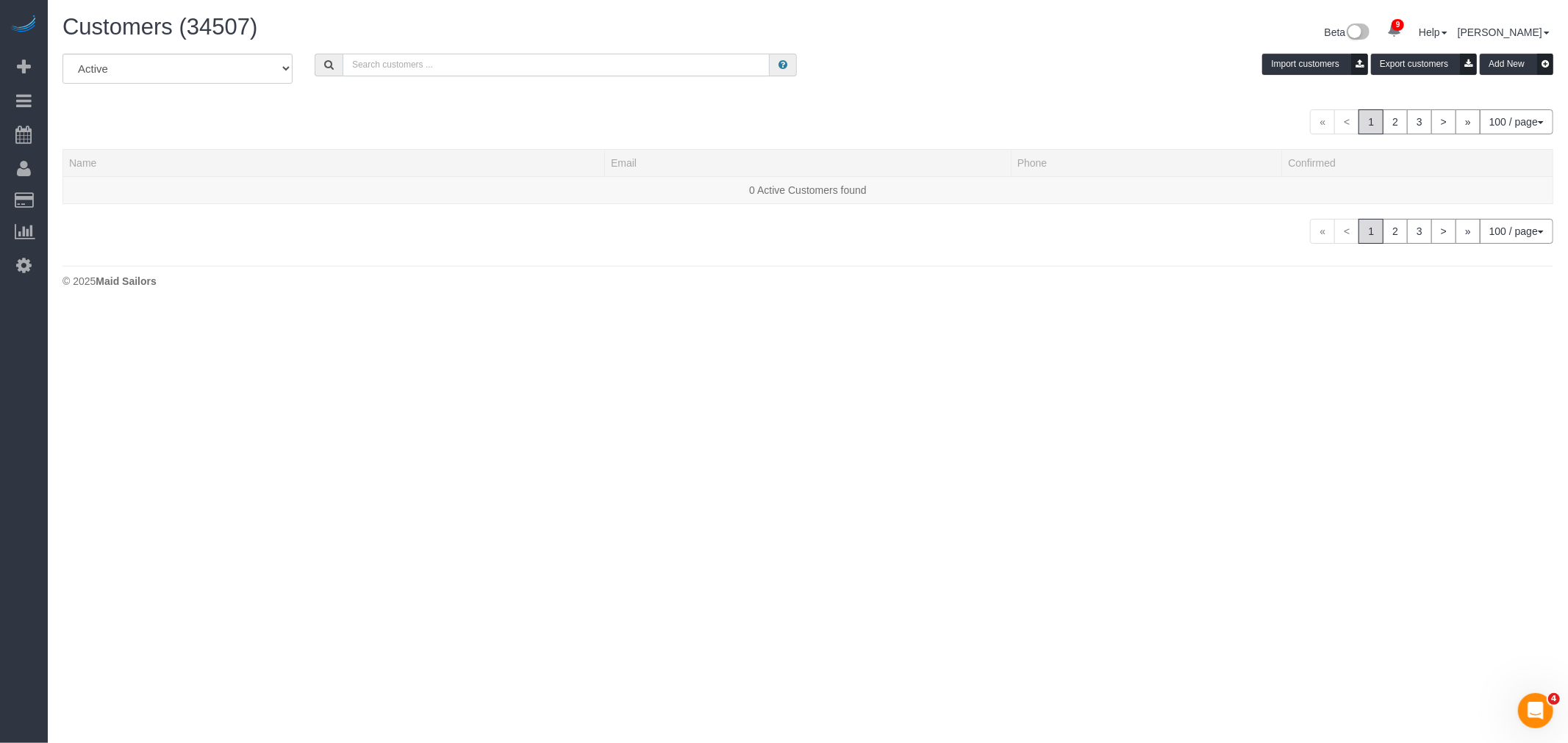
click at [430, 61] on input "text" at bounding box center [556, 65] width 427 height 23
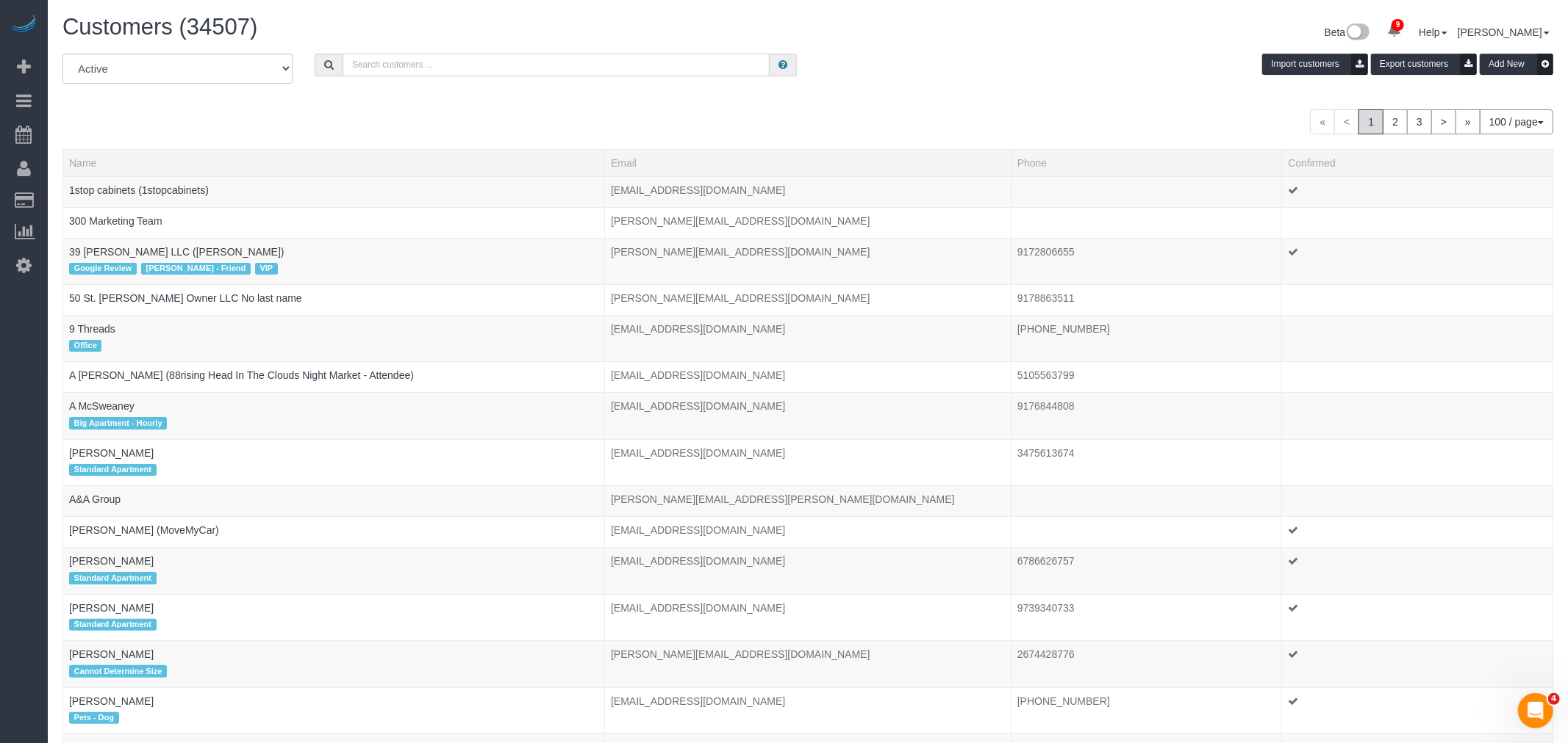
paste input "Jill Schweitzer"
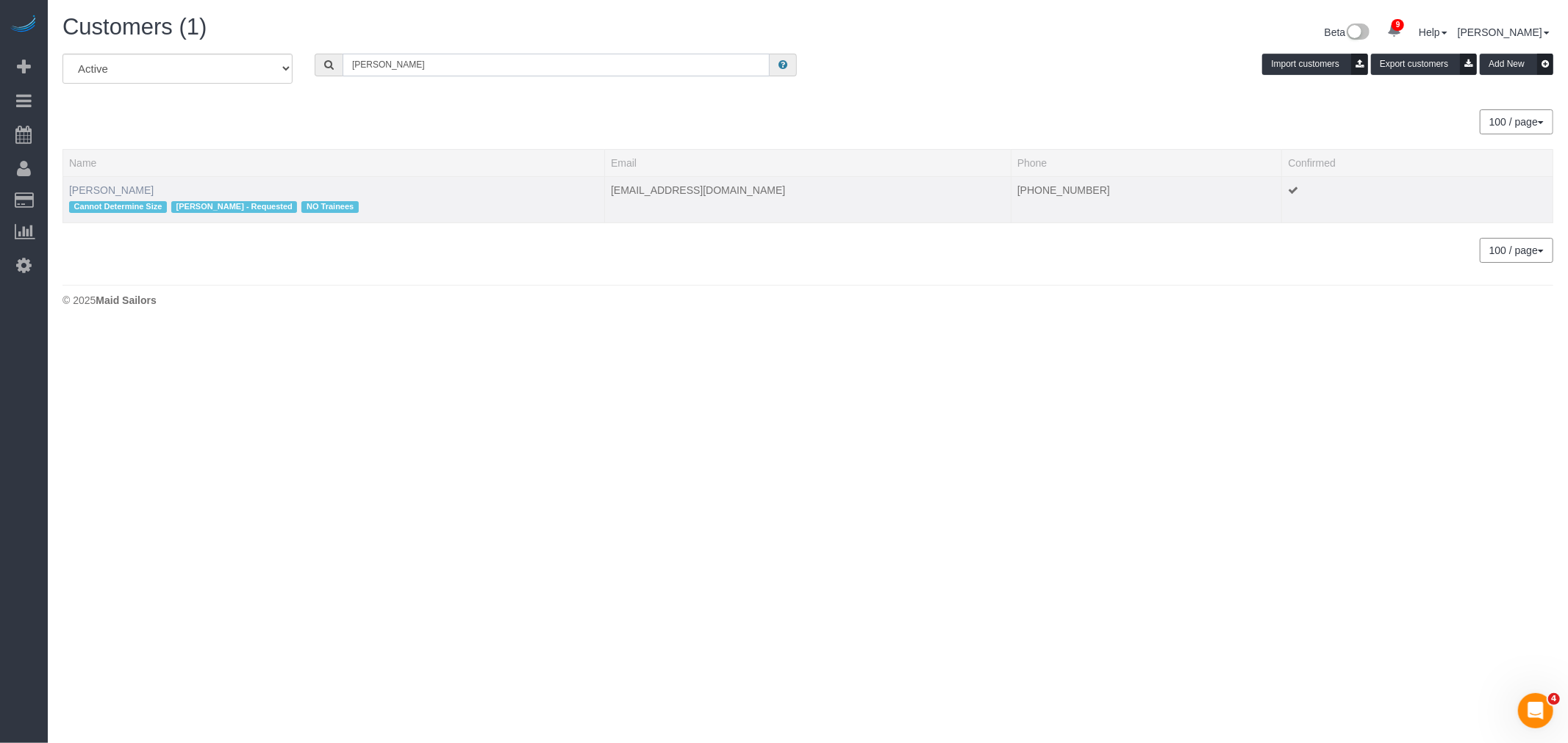
type input "Jill Schweitzer"
drag, startPoint x: 109, startPoint y: 184, endPoint x: 561, endPoint y: 192, distance: 452.1
click at [110, 184] on td "Jill Schweitzer Cannot Determine Size Marlenyn Robles - Requested NO Trainees" at bounding box center [334, 199] width 542 height 46
click at [111, 186] on link "Jill Schweitzer" at bounding box center [112, 190] width 85 height 12
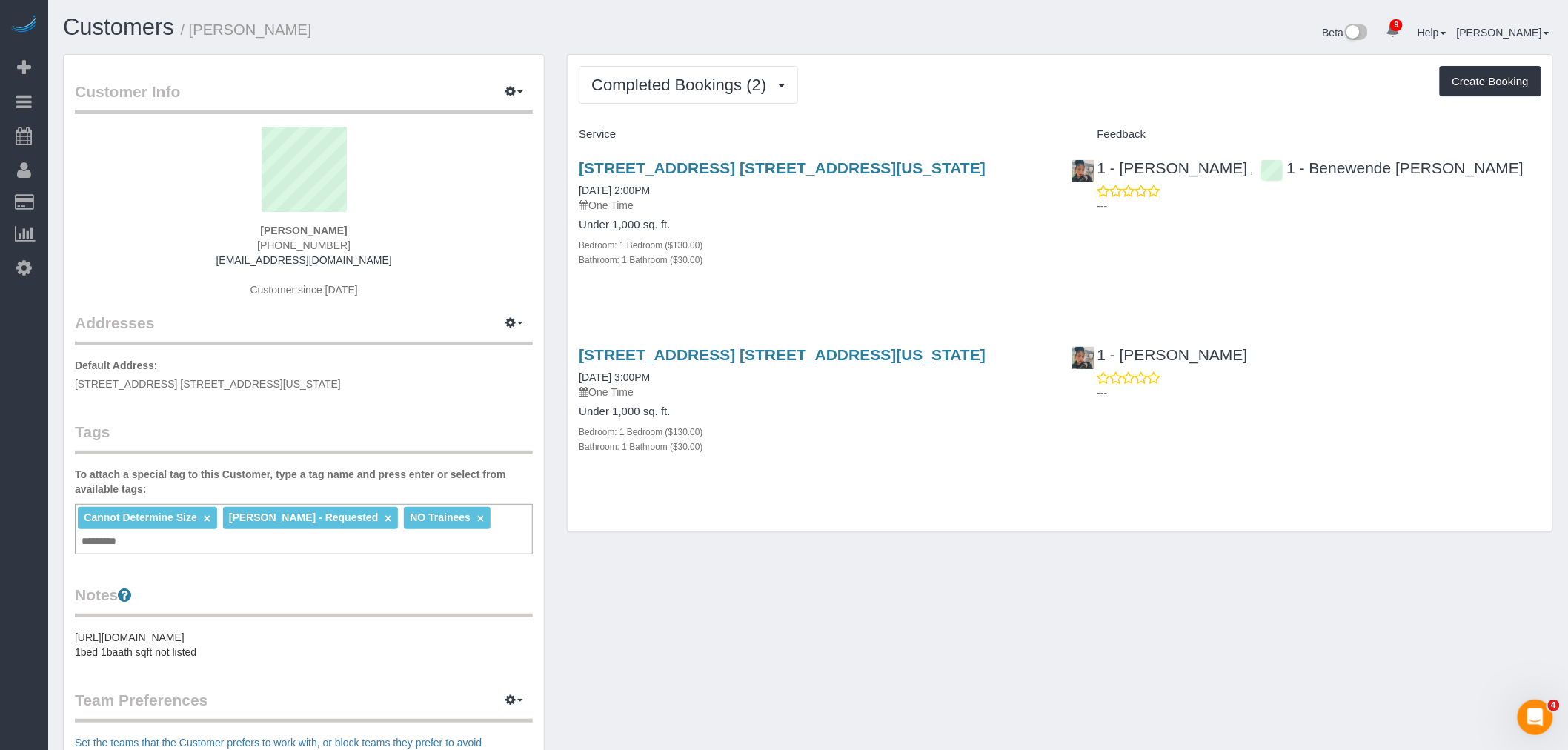
click at [514, 201] on sui-profile-pic at bounding box center [304, 175] width 435 height 97
click at [516, 94] on button "button" at bounding box center [513, 92] width 37 height 23
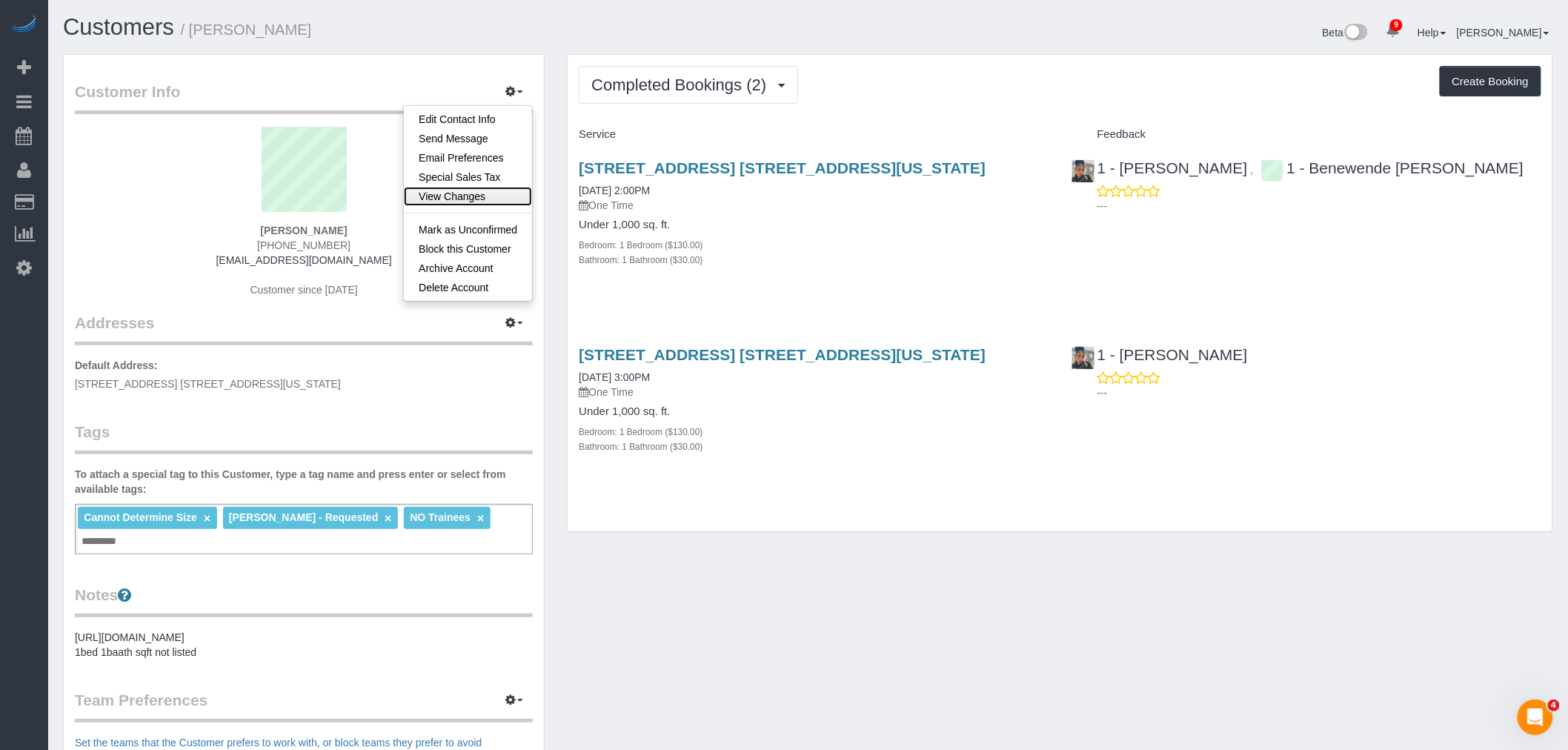
click at [490, 194] on link "View Changes" at bounding box center [468, 196] width 128 height 20
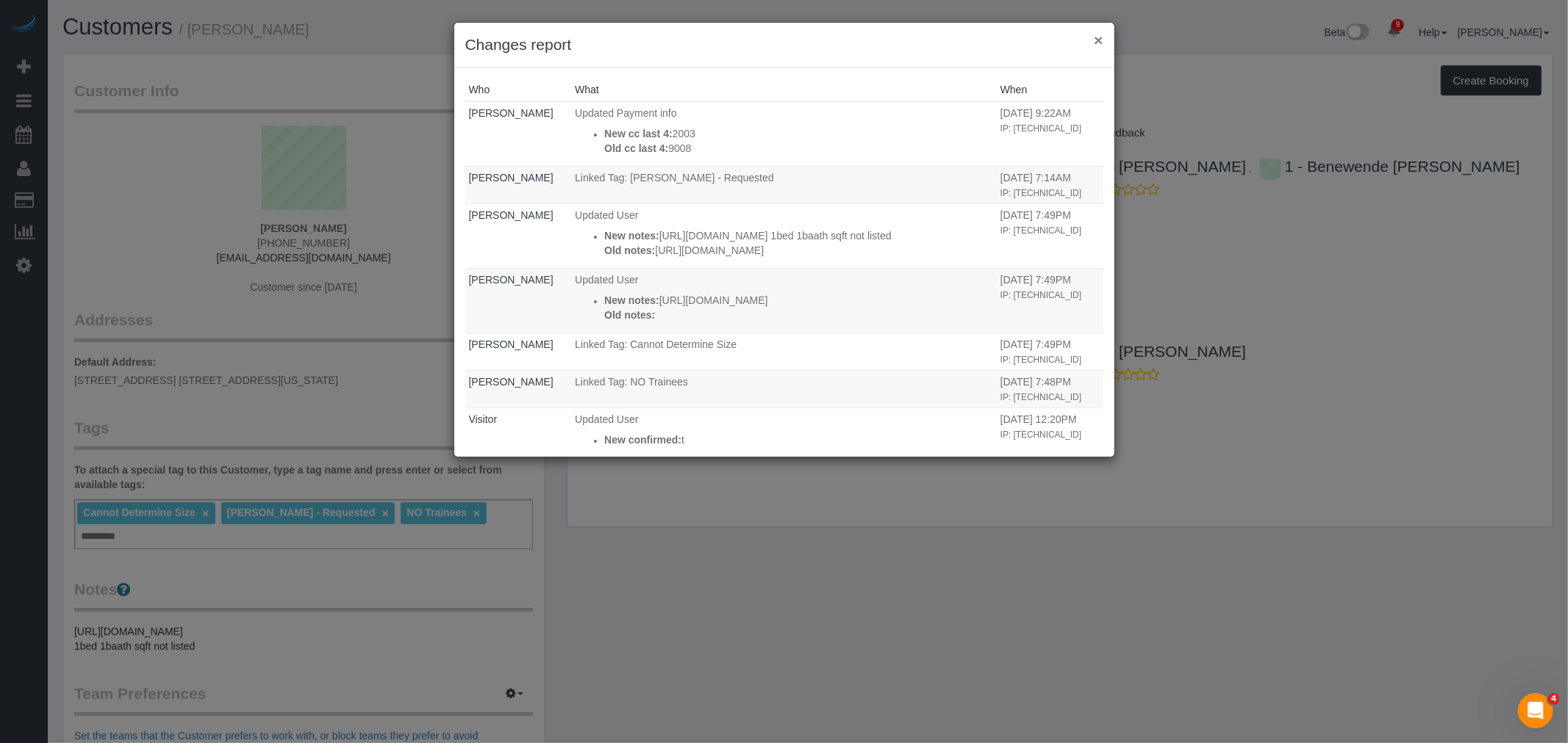
click at [1099, 40] on button "×" at bounding box center [1098, 39] width 9 height 16
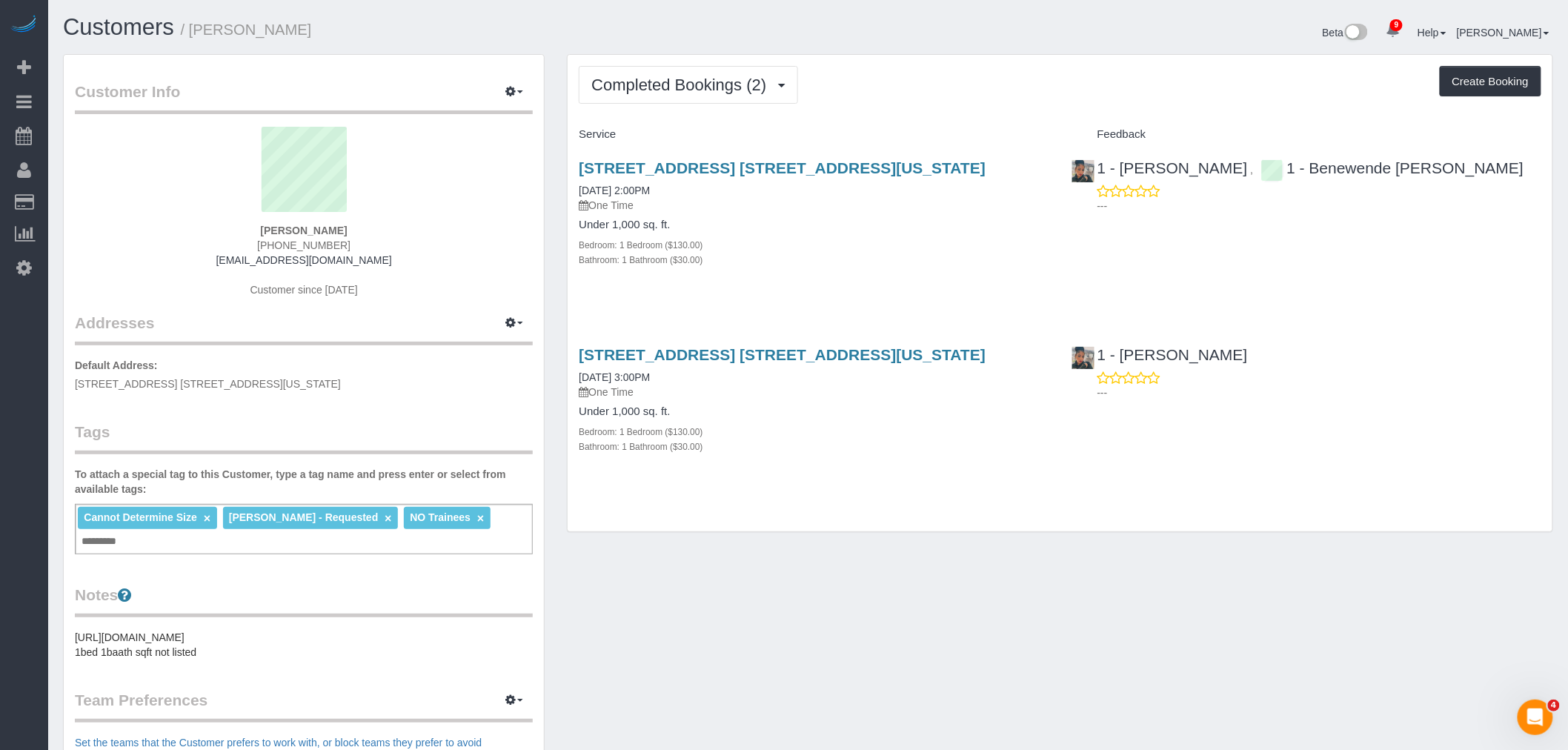
click at [961, 98] on div "Completed Bookings (2) Completed Bookings (2) Upcoming Bookings (0) Cancelled B…" at bounding box center [1060, 85] width 962 height 38
click at [976, 94] on div "Completed Bookings (2) Completed Bookings (2) Upcoming Bookings (0) Cancelled B…" at bounding box center [1060, 85] width 962 height 38
click at [917, 77] on div "Completed Bookings (2) Completed Bookings (2) Upcoming Bookings (0) Cancelled B…" at bounding box center [1060, 85] width 962 height 38
click at [1149, 28] on div "Beta 9 Your Notifications You have 0 alerts × You have 1 to charge for 09/01/20…" at bounding box center [1186, 34] width 756 height 39
click at [976, 55] on div "Completed Bookings (2) Completed Bookings (2) Upcoming Bookings (0) Cancelled B…" at bounding box center [1060, 293] width 985 height 478
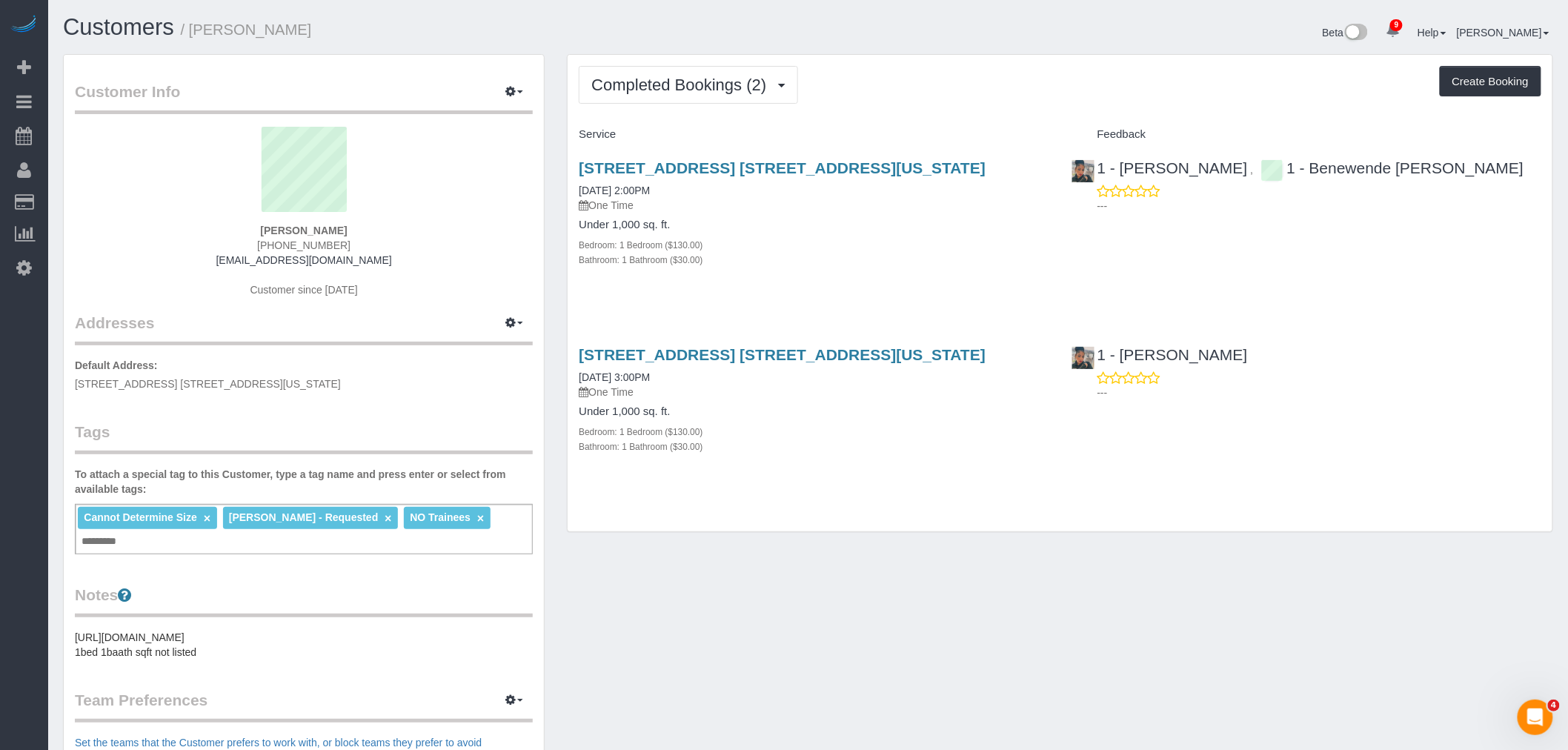
click at [1113, 50] on div "Beta 9 Your Notifications You have 0 alerts × You have 1 to charge for 09/01/20…" at bounding box center [1186, 34] width 756 height 39
click at [1225, 32] on div "Beta 9 Your Notifications You have 0 alerts × You have 1 to charge for 09/01/20…" at bounding box center [1186, 34] width 756 height 39
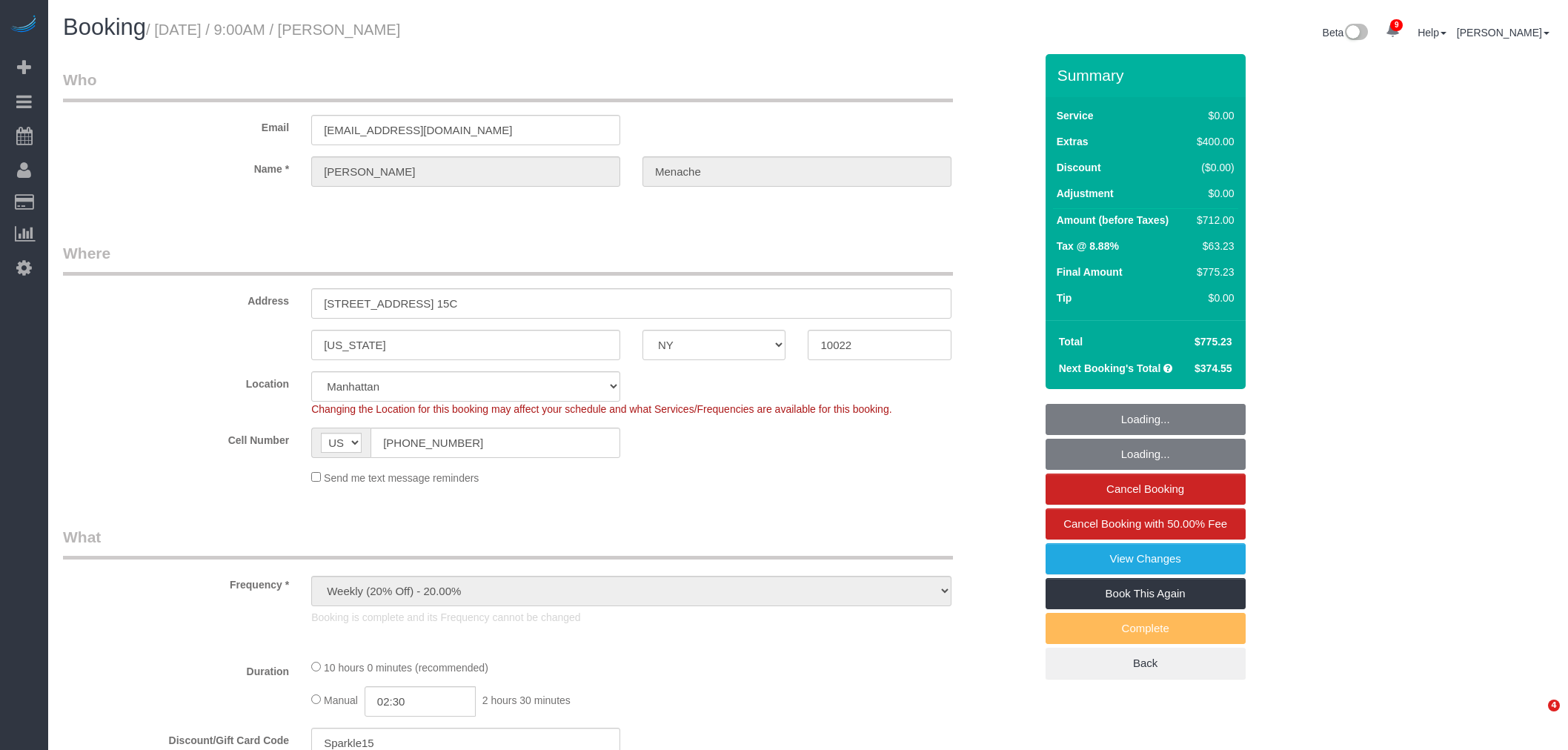
select select "NY"
select select "number:56"
select select "number:70"
select select "number:15"
select select "number:5"
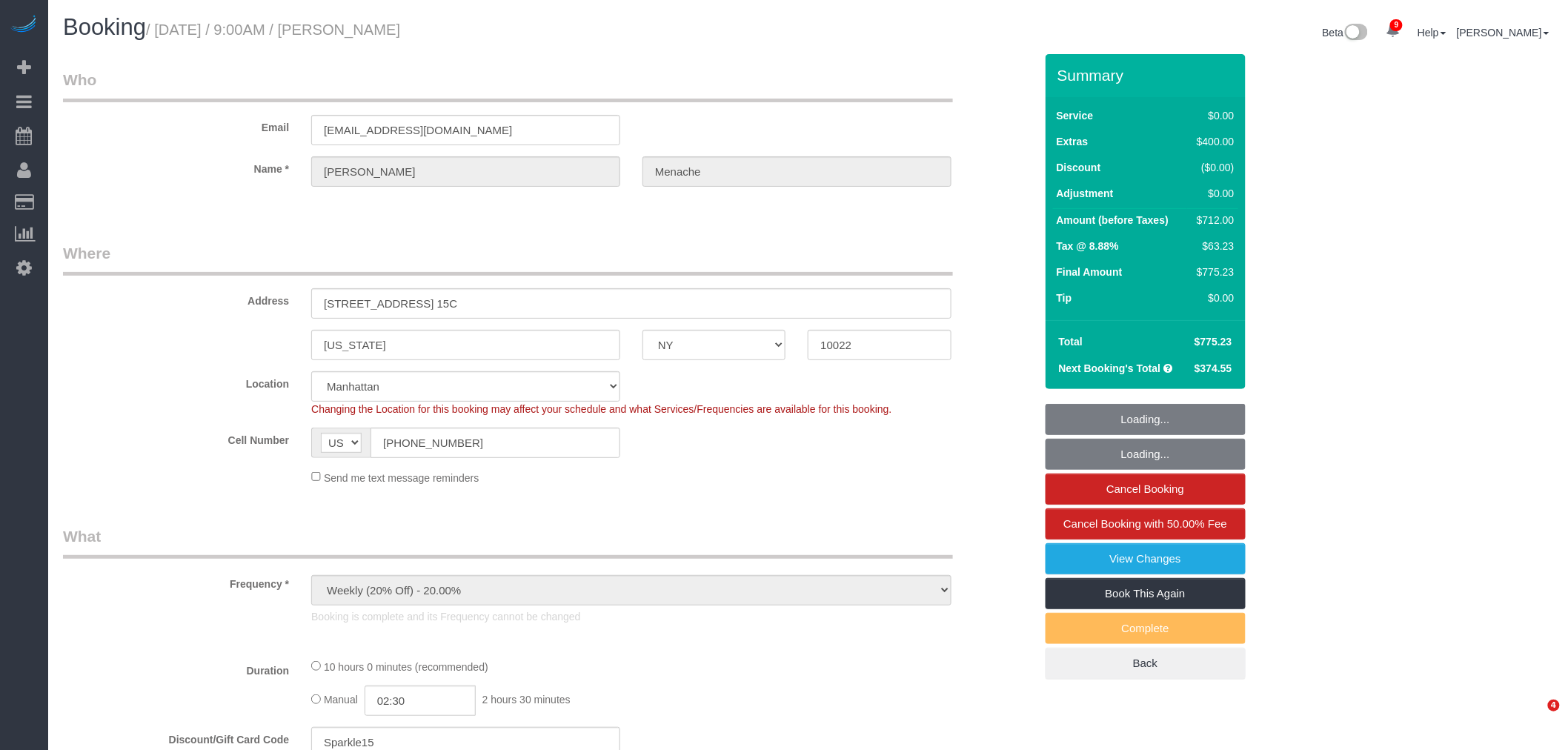
select select "object:1275"
select select "spot1"
select select "2"
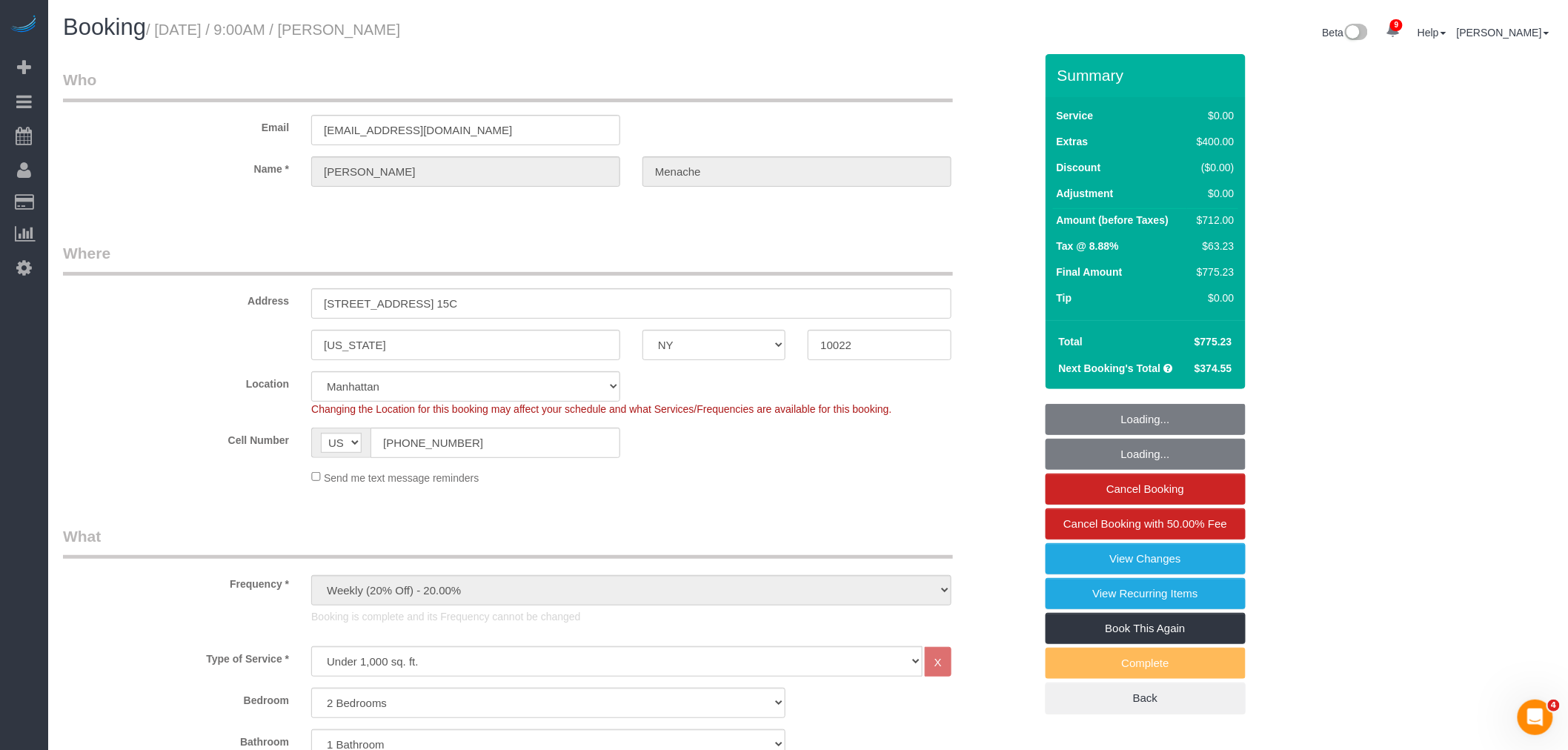
select select "2"
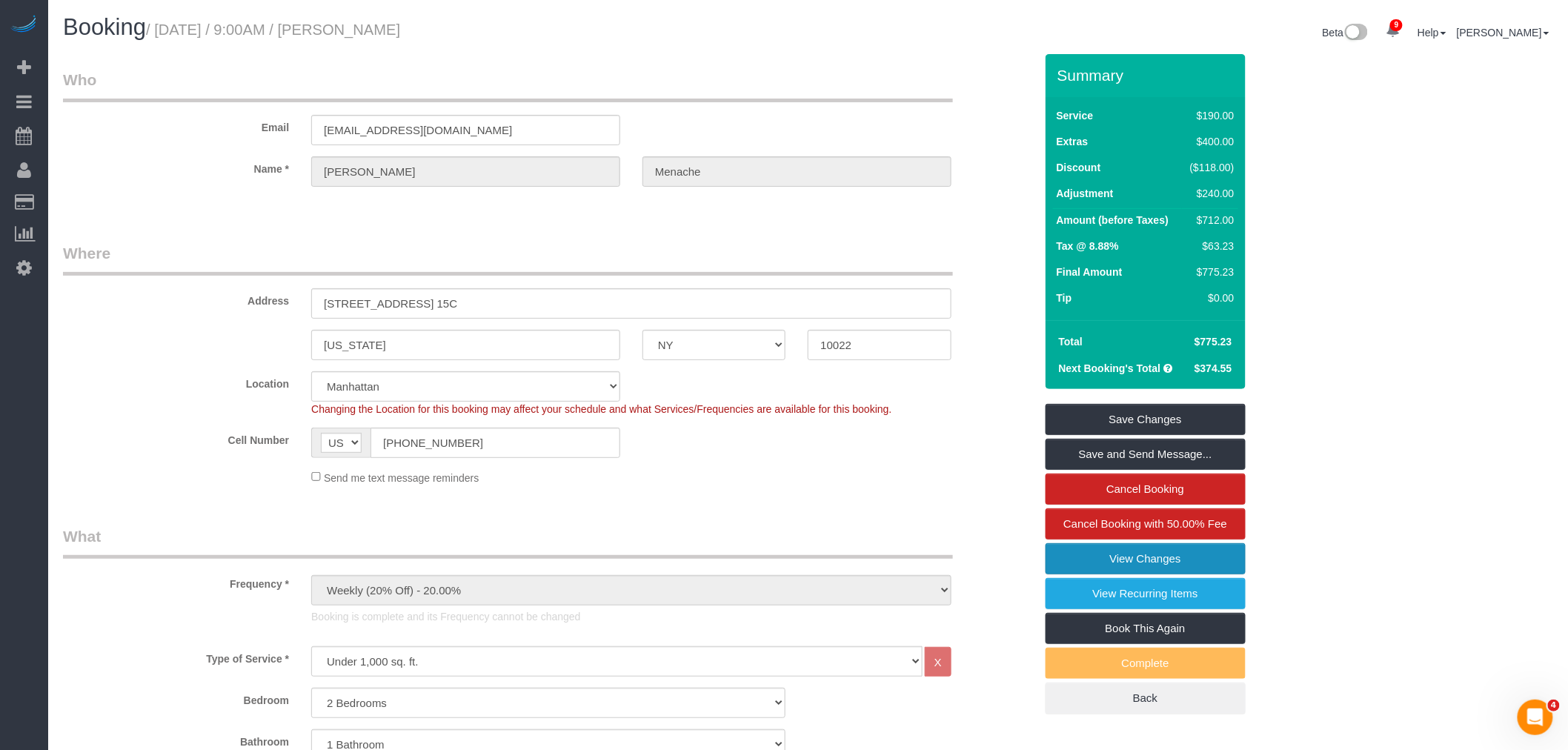
click at [1152, 562] on link "View Changes" at bounding box center [1145, 560] width 200 height 32
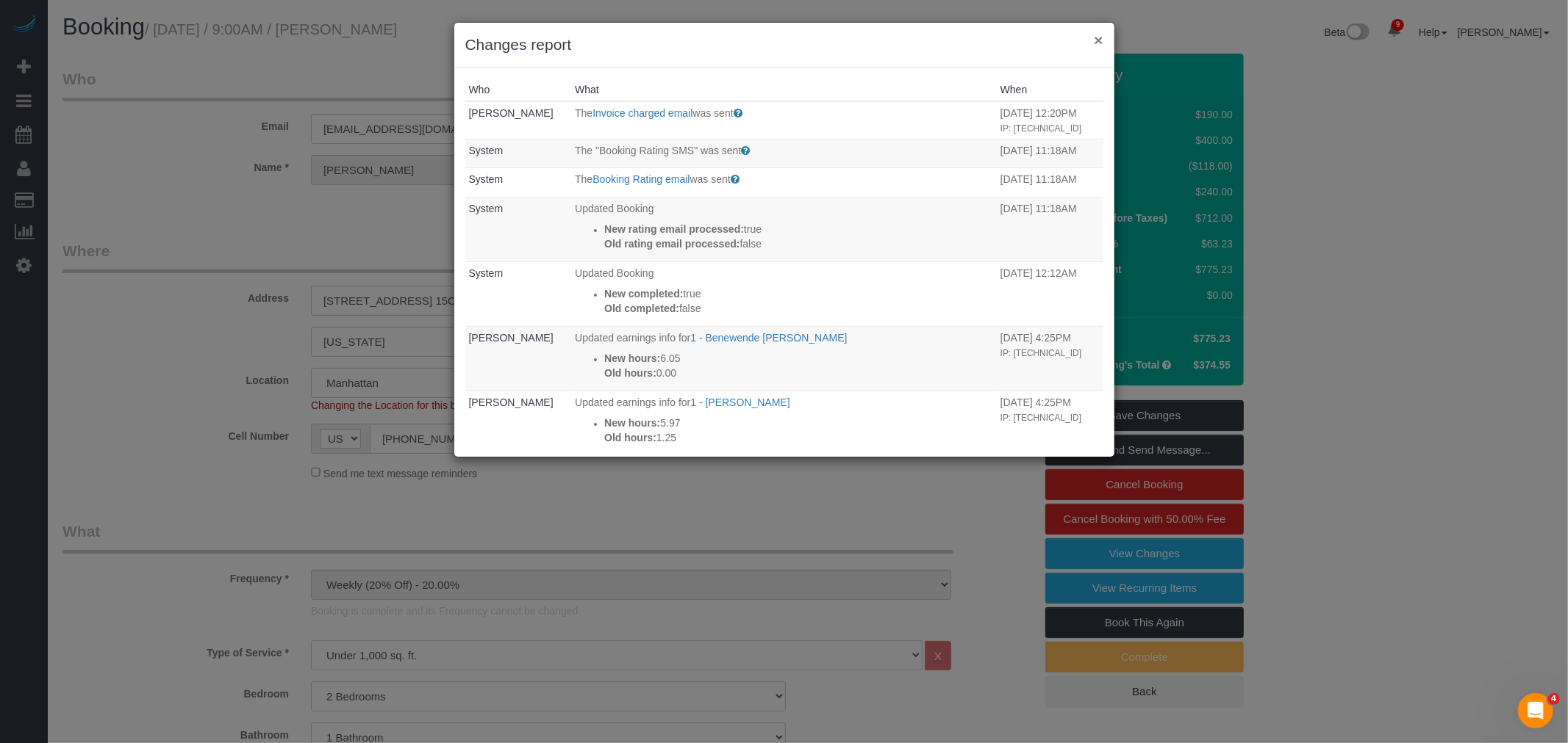
click at [1100, 41] on button "×" at bounding box center [1098, 39] width 9 height 16
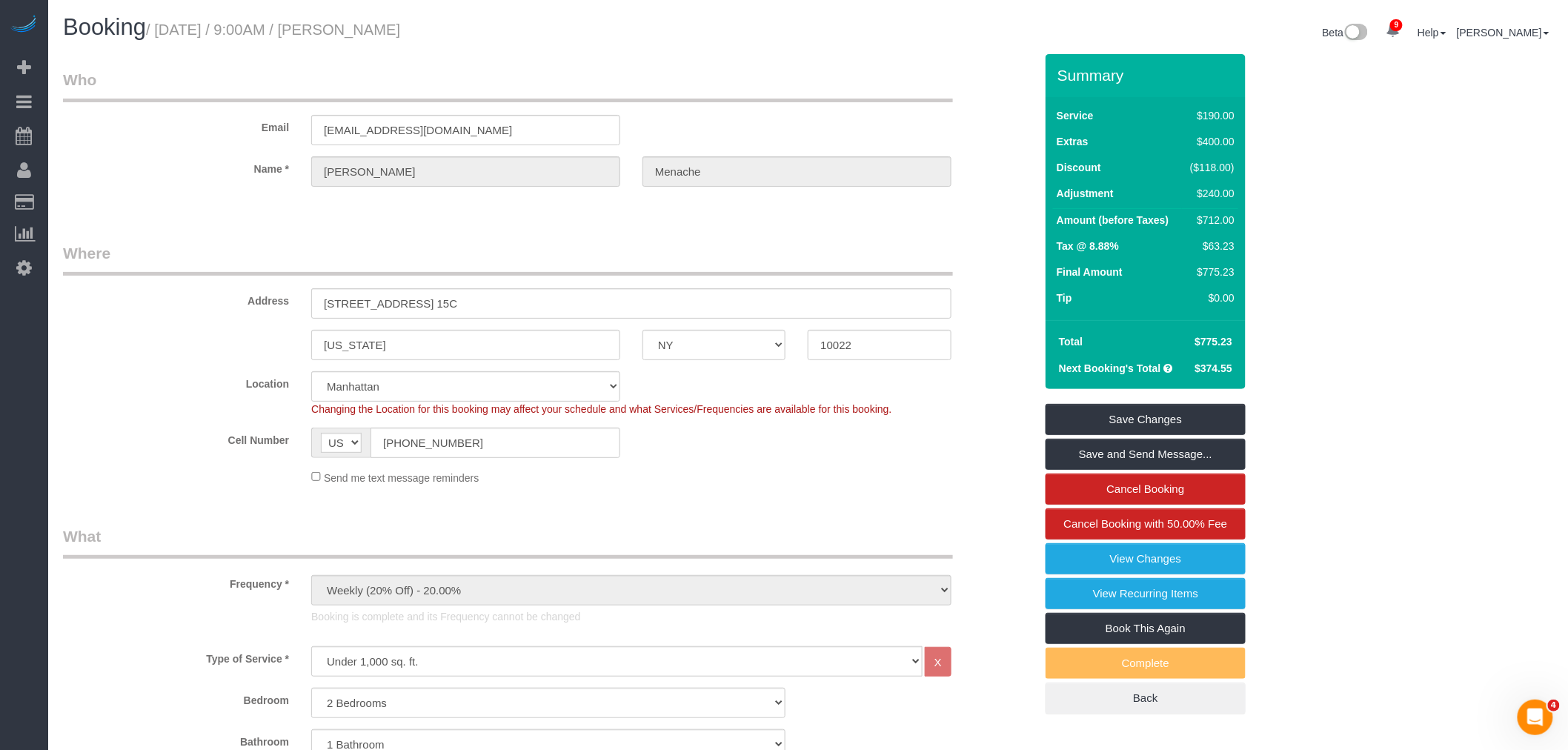
click at [780, 254] on legend "Where" at bounding box center [507, 259] width 890 height 33
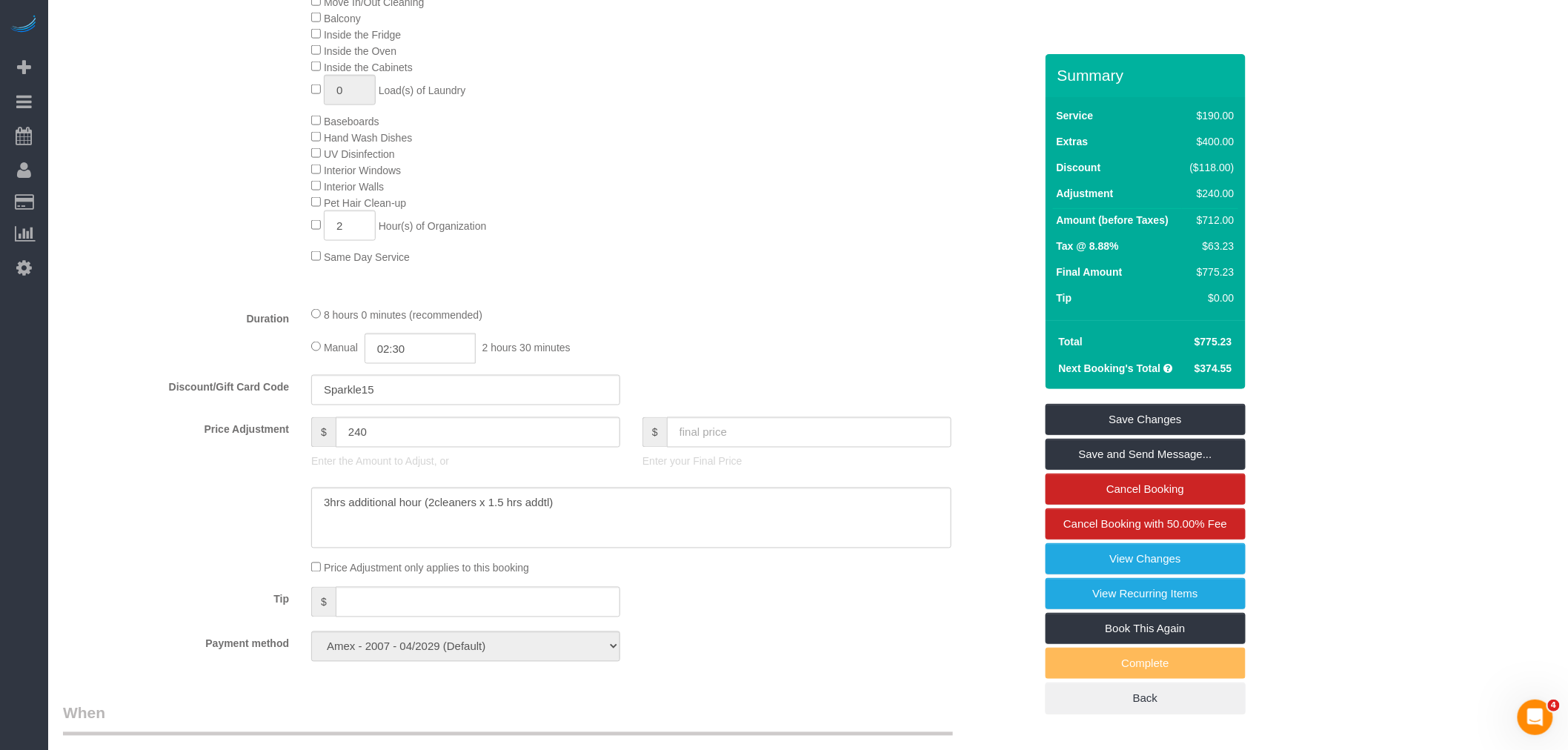
scroll to position [824, 0]
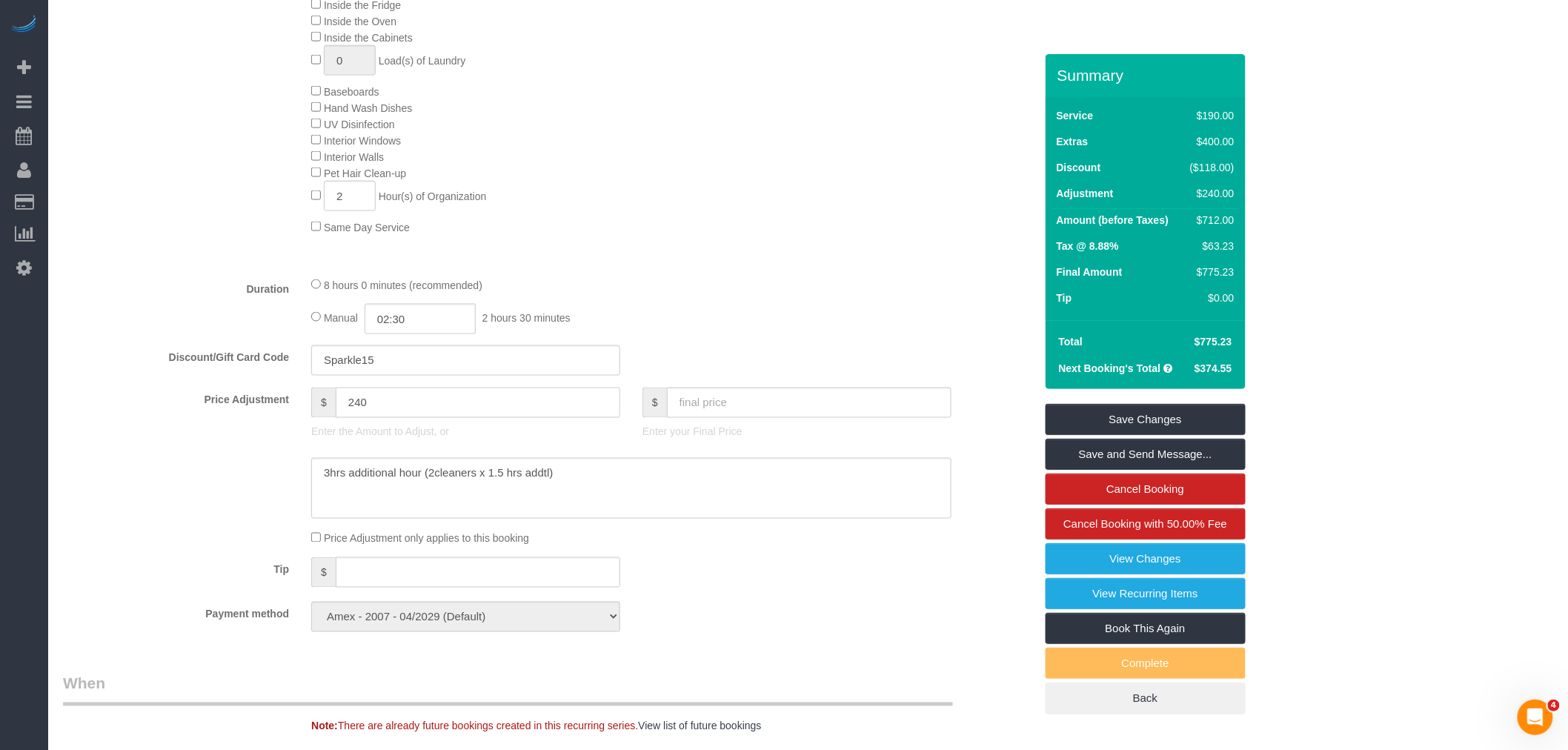
drag, startPoint x: 420, startPoint y: 417, endPoint x: 198, endPoint y: 441, distance: 223.3
click at [190, 441] on div "Price Adjustment $ 240 Enter the Amount to Adjust, or $ Enter your Final Price" at bounding box center [549, 417] width 994 height 59
click at [724, 288] on fieldset "What Frequency * One Time Weekly (20% Off) - 20.00% Every 2 Weeks (15% Off) - 1…" at bounding box center [549, 172] width 971 height 941
type input "0"
click at [967, 205] on div "Deep Cleaning (Most Popular) Move In/Out Cleaning Balcony Inside the Fridge Ins…" at bounding box center [672, 92] width 744 height 288
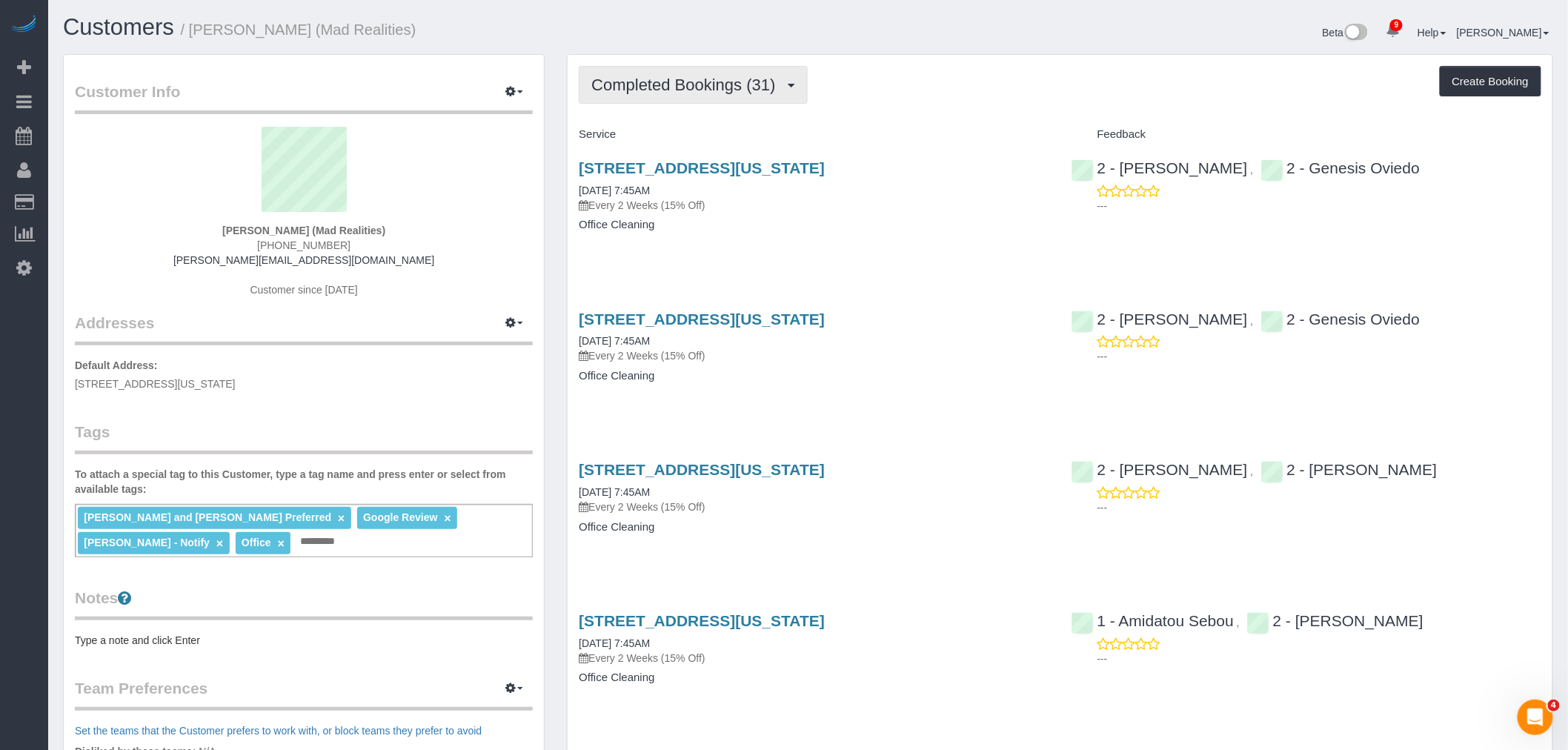
click at [729, 87] on span "Completed Bookings (31)" at bounding box center [687, 85] width 191 height 19
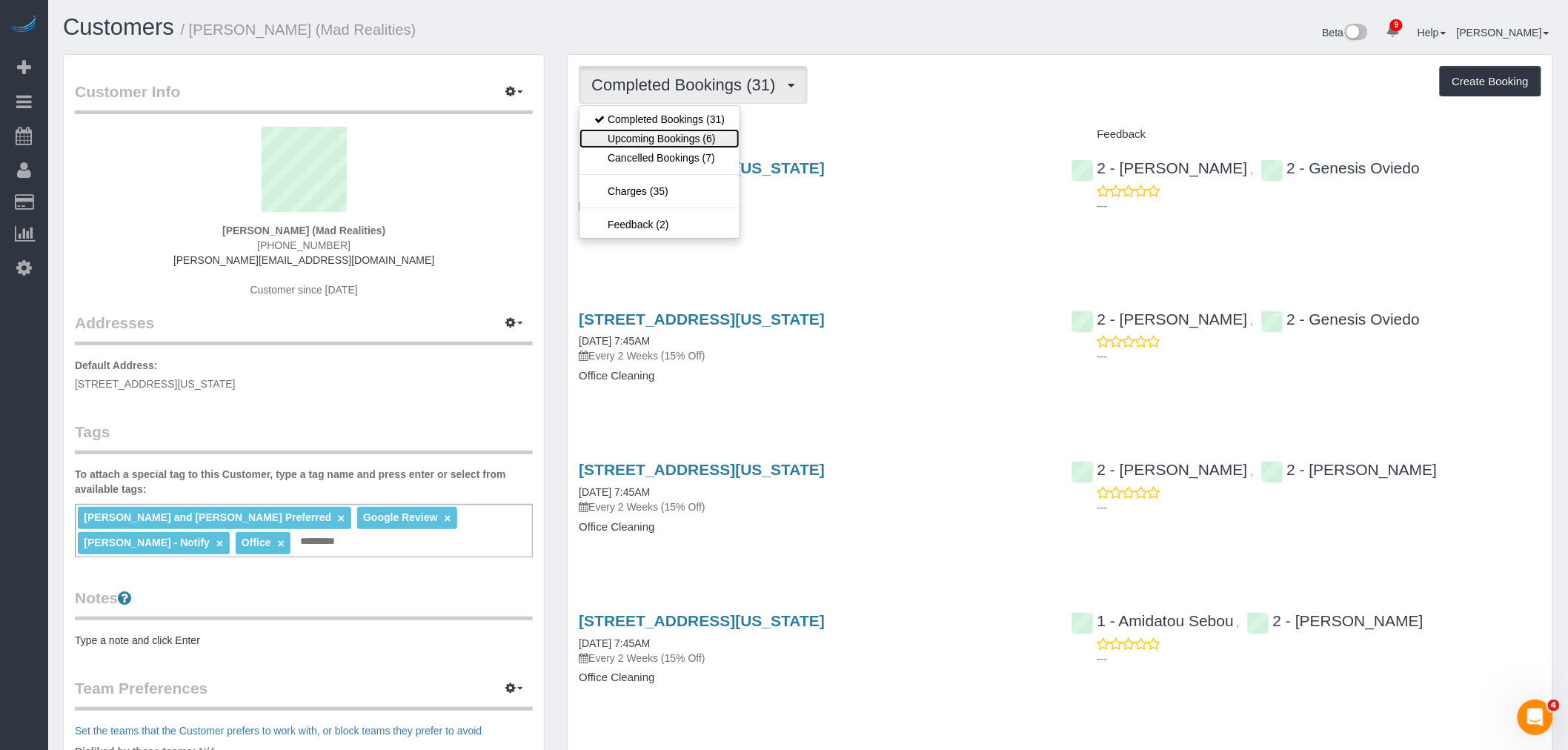
click at [709, 130] on link "Upcoming Bookings (6)" at bounding box center [660, 139] width 160 height 20
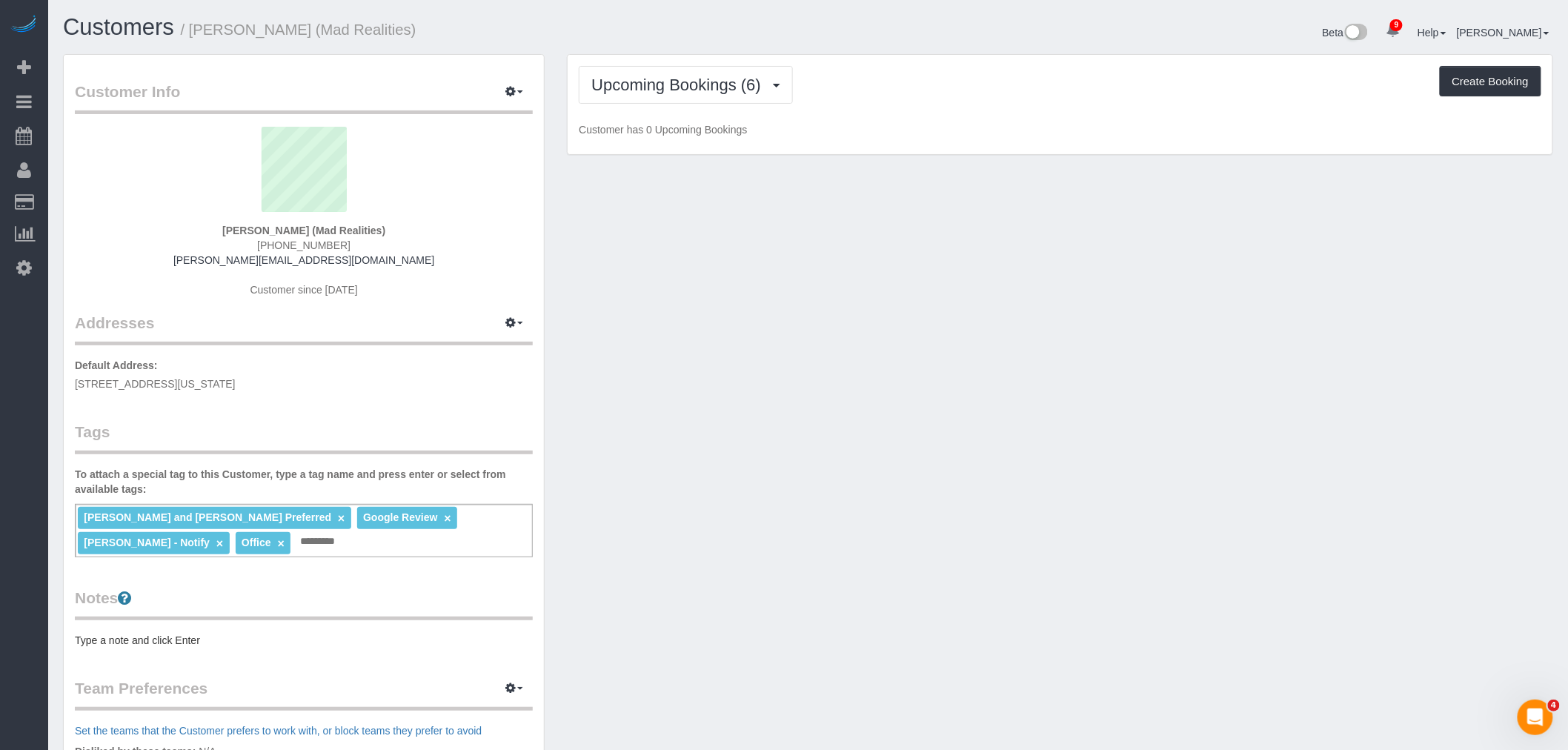
click at [994, 91] on div "Upcoming Bookings (6) Completed Bookings (31) Upcoming Bookings (6) Cancelled B…" at bounding box center [1060, 85] width 962 height 38
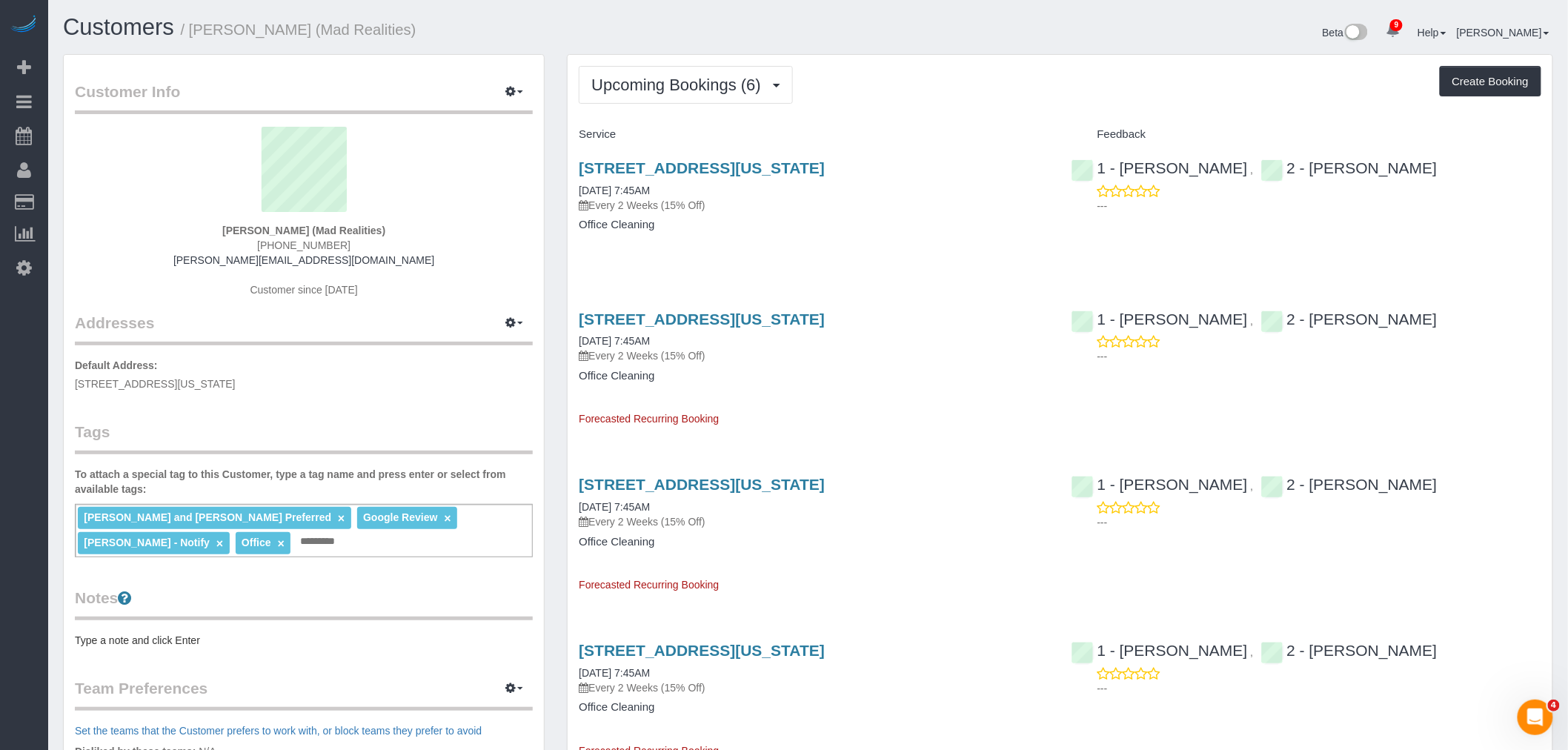
click at [968, 80] on div "Upcoming Bookings (6) Completed Bookings (31) Upcoming Bookings (6) Cancelled B…" at bounding box center [1060, 85] width 962 height 38
click at [947, 114] on div "Upcoming Bookings (6) Completed Bookings (31) Upcoming Bookings (6) Cancelled B…" at bounding box center [1060, 596] width 985 height 1083
click at [954, 110] on div "Upcoming Bookings (6) Completed Bookings (31) Upcoming Bookings (6) Cancelled B…" at bounding box center [1060, 596] width 985 height 1083
click at [967, 134] on h4 "Service" at bounding box center [813, 134] width 470 height 13
click at [824, 172] on link "[STREET_ADDRESS][US_STATE]" at bounding box center [702, 168] width 246 height 17
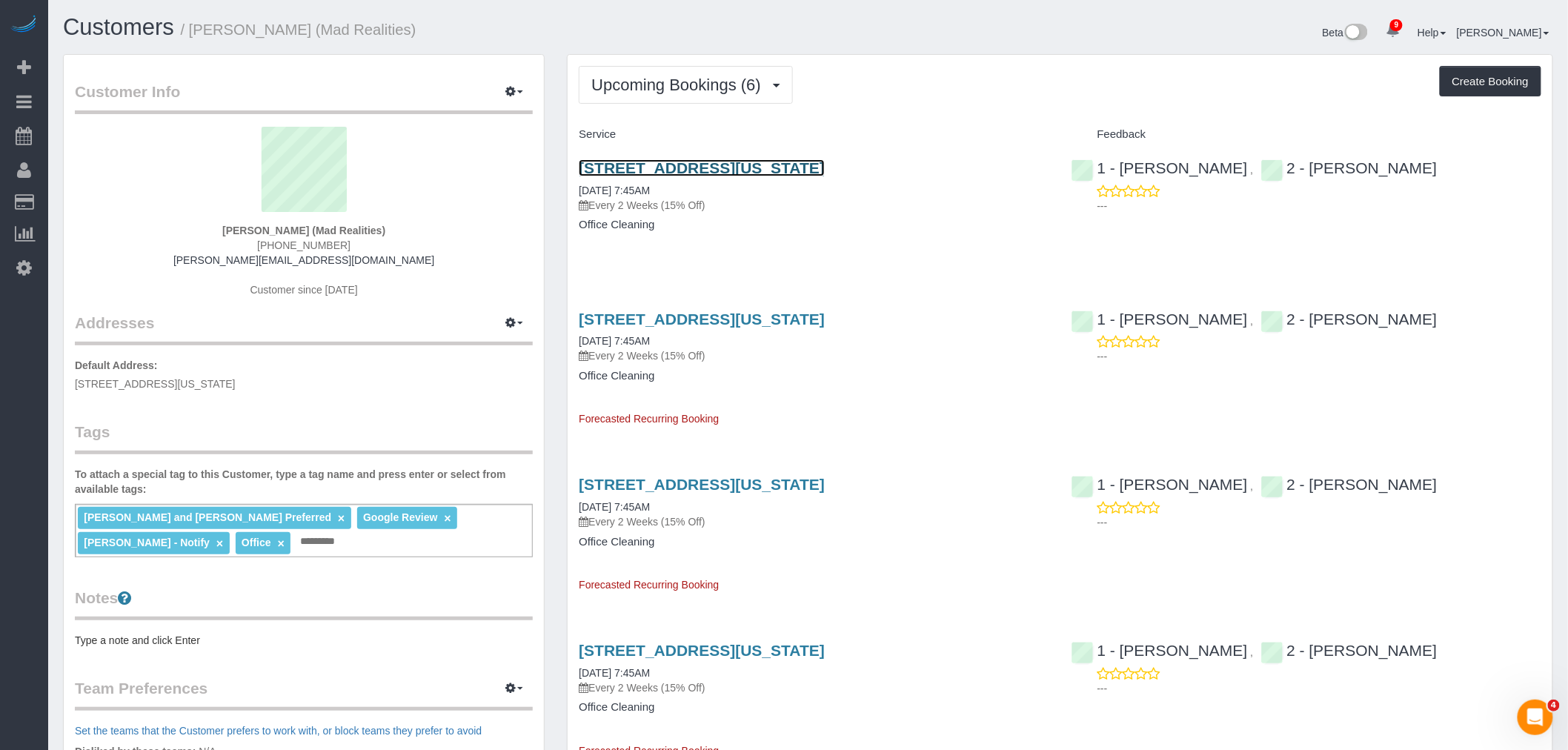
click at [824, 166] on link "425 Broadway, Suite 2, New York, NY 10013" at bounding box center [702, 168] width 246 height 17
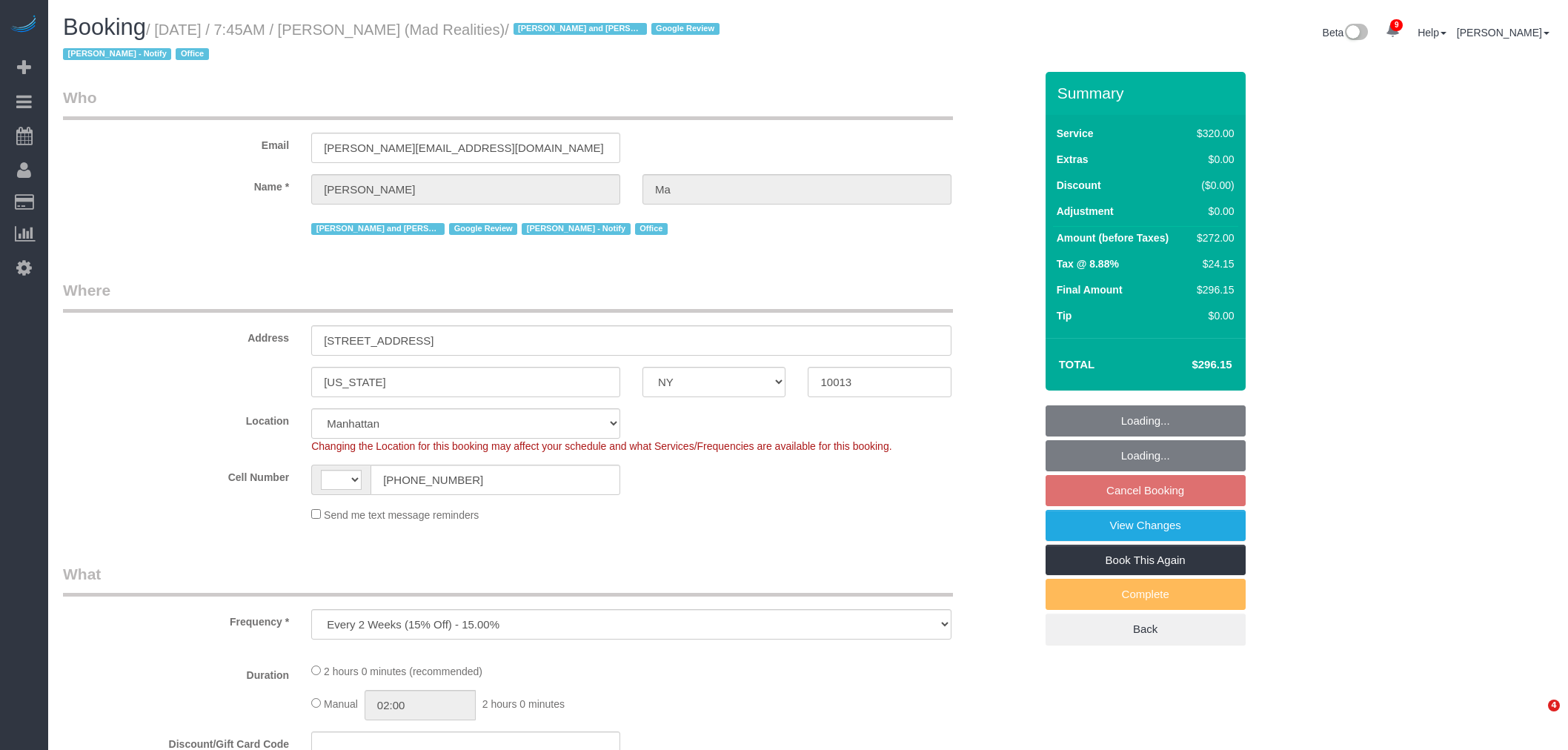
select select "NY"
select select "number:89"
select select "number:90"
select select "number:15"
select select "number:7"
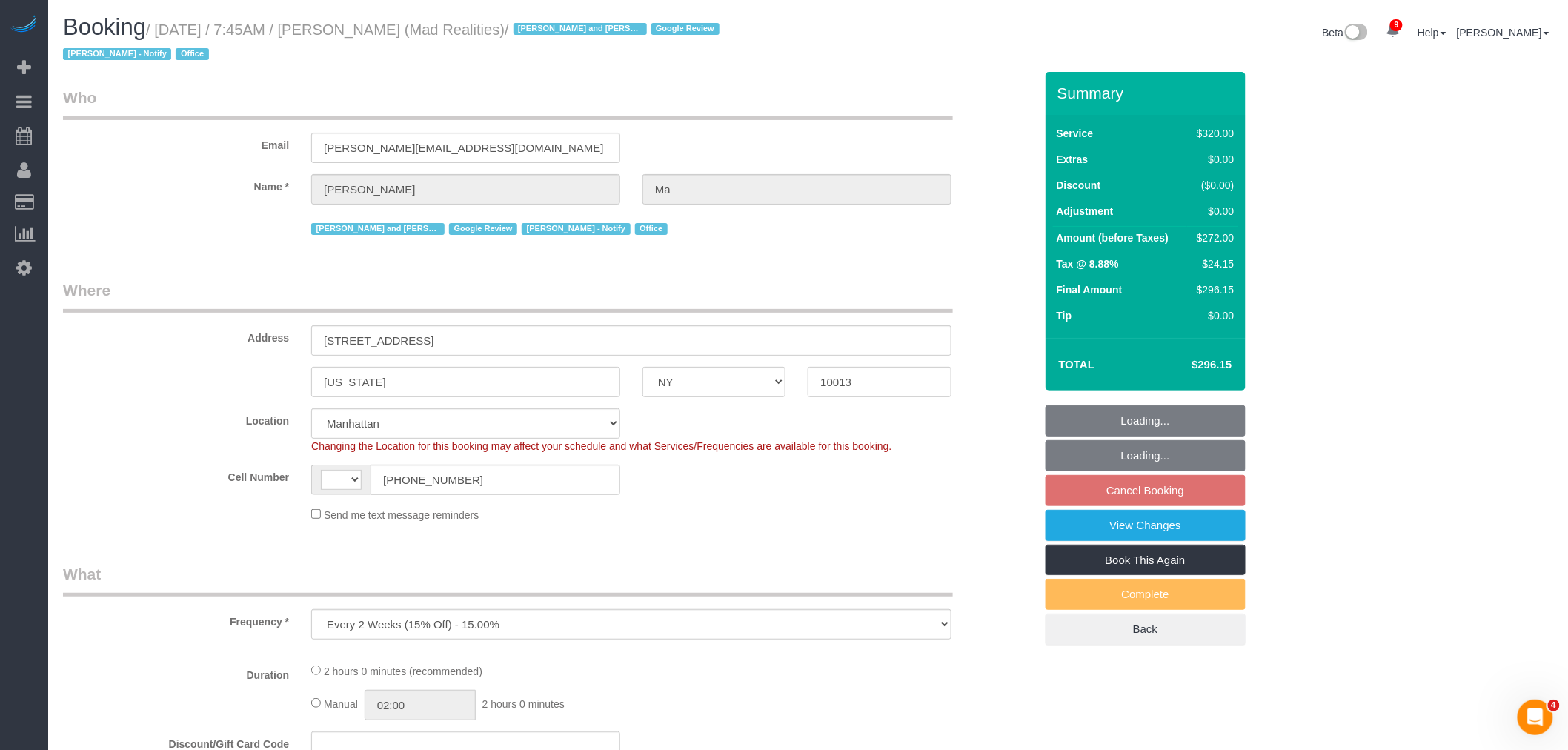
select select "object:868"
select select "string:[GEOGRAPHIC_DATA]"
select select "2"
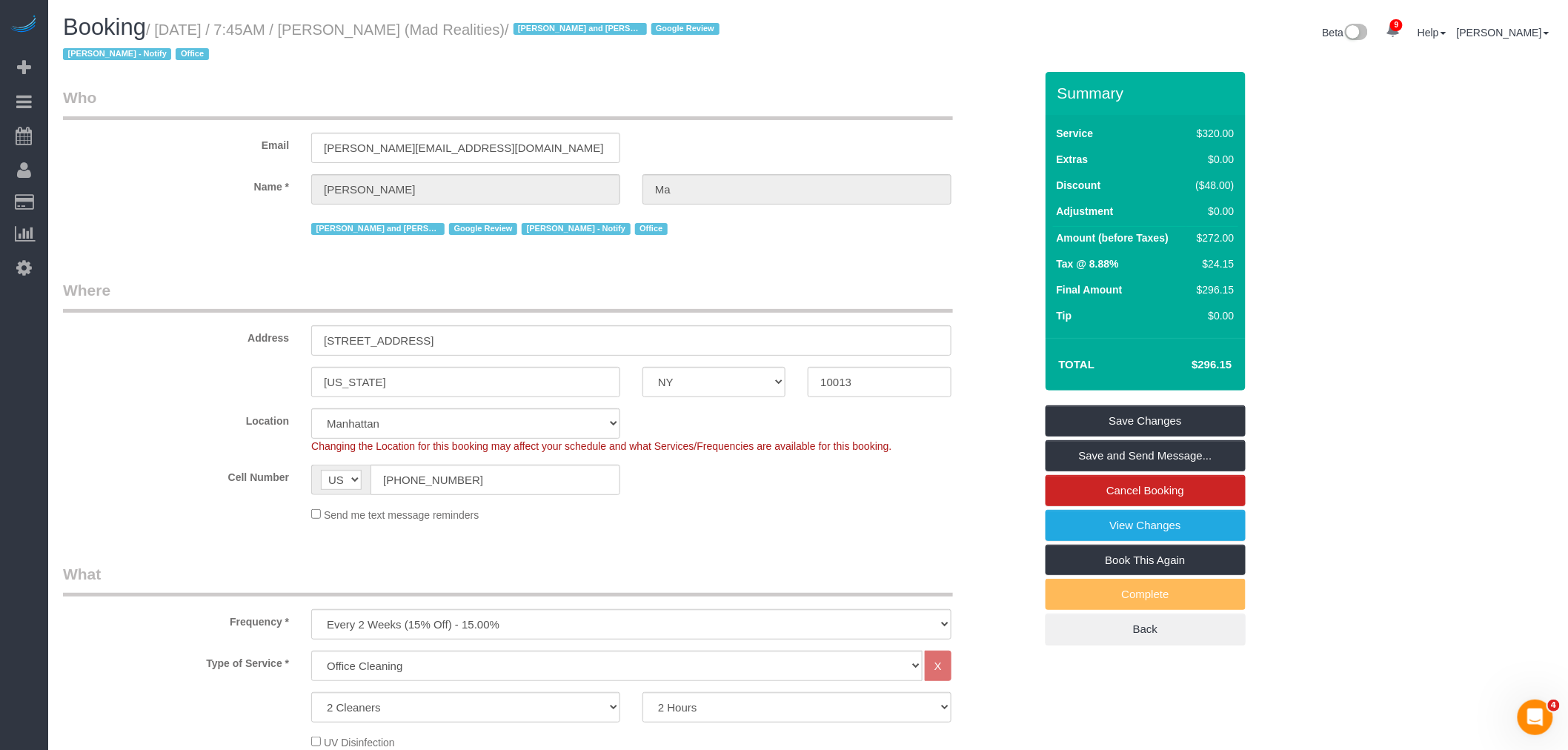
click at [716, 286] on legend "Where" at bounding box center [507, 296] width 890 height 33
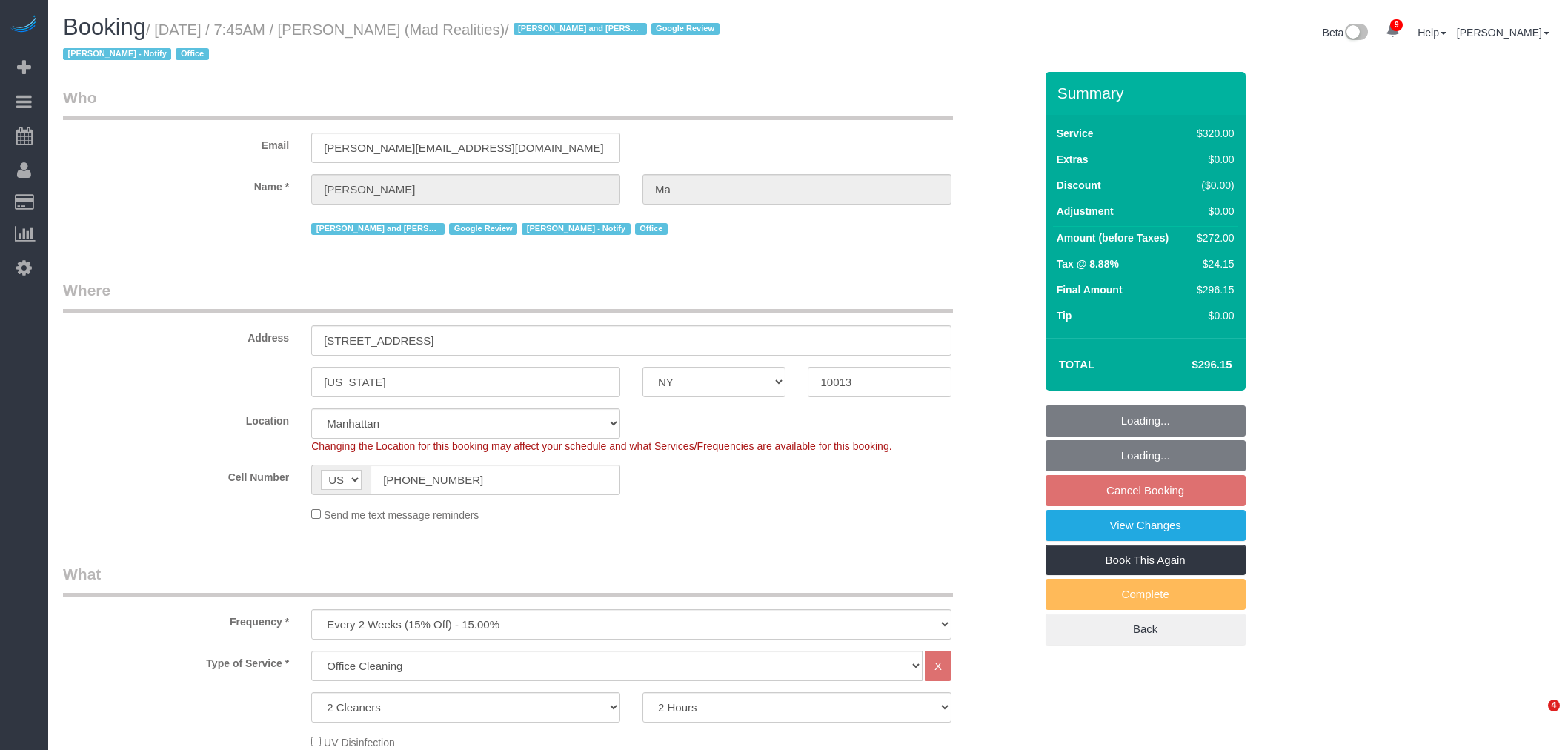
select select "NY"
select select "2"
select select "number:89"
select select "number:90"
select select "number:15"
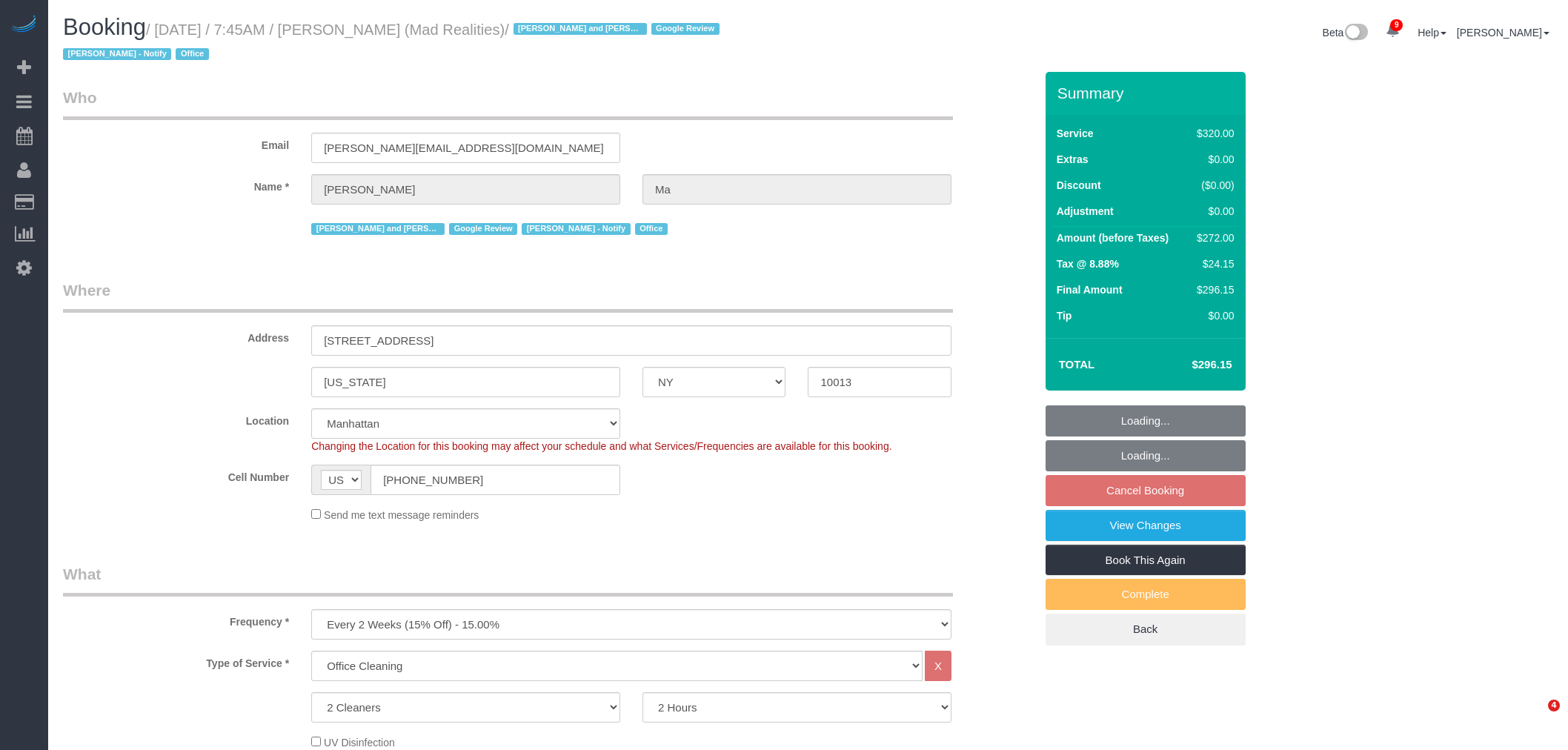
select select "number:7"
